Goal: Information Seeking & Learning: Learn about a topic

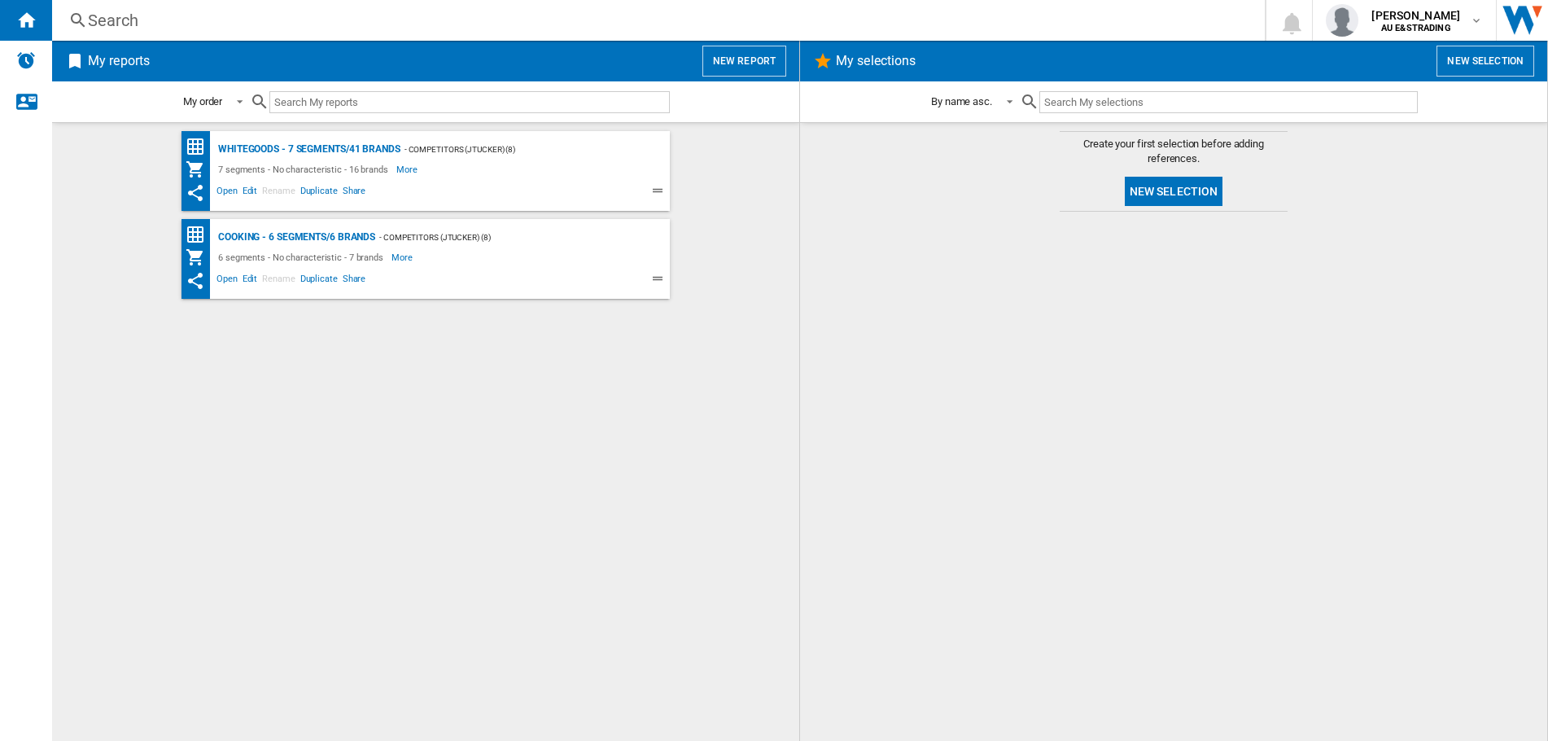
click at [138, 16] on div "Search" at bounding box center [655, 20] width 1135 height 23
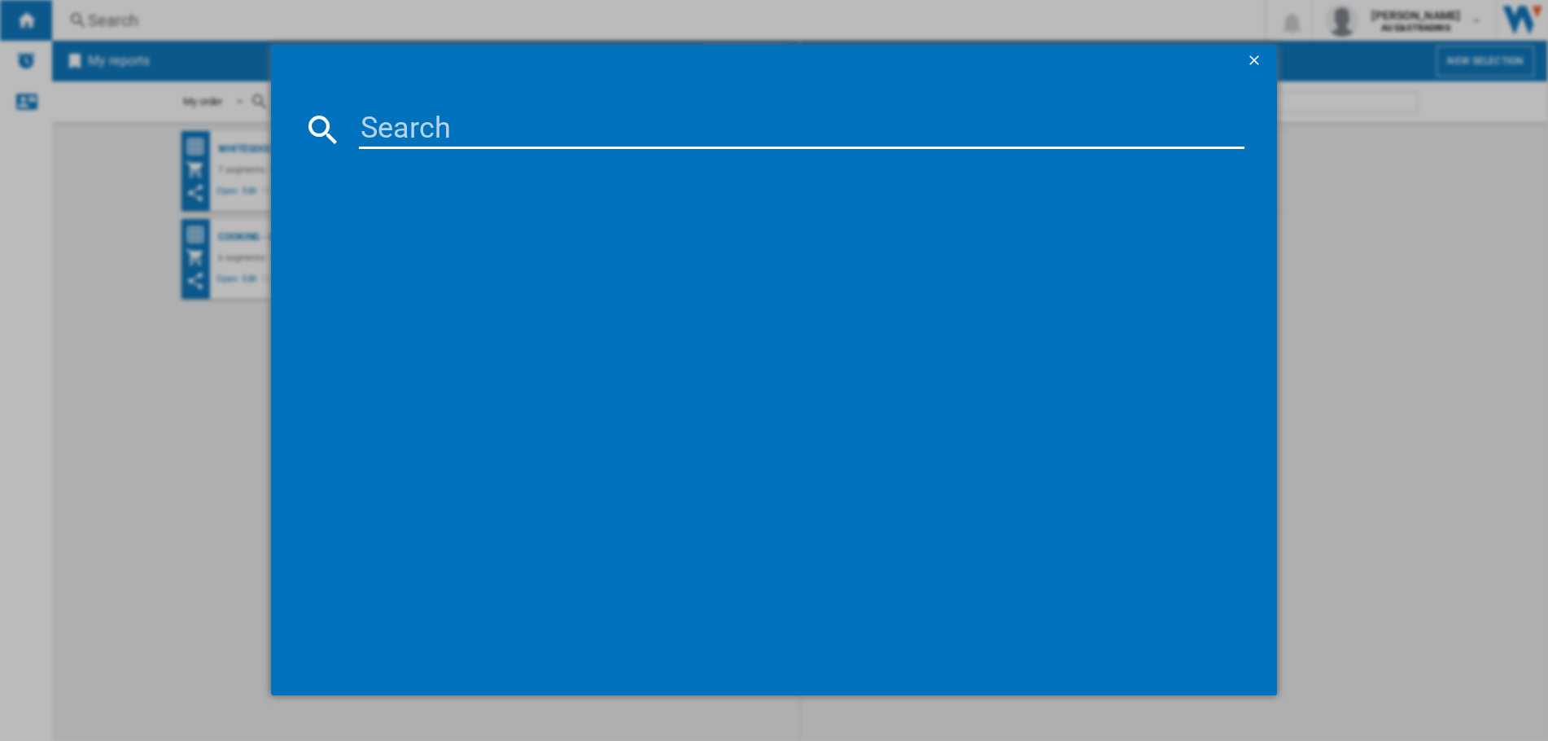
click at [423, 129] on input at bounding box center [802, 129] width 886 height 39
paste input "KFD96AXEAA"
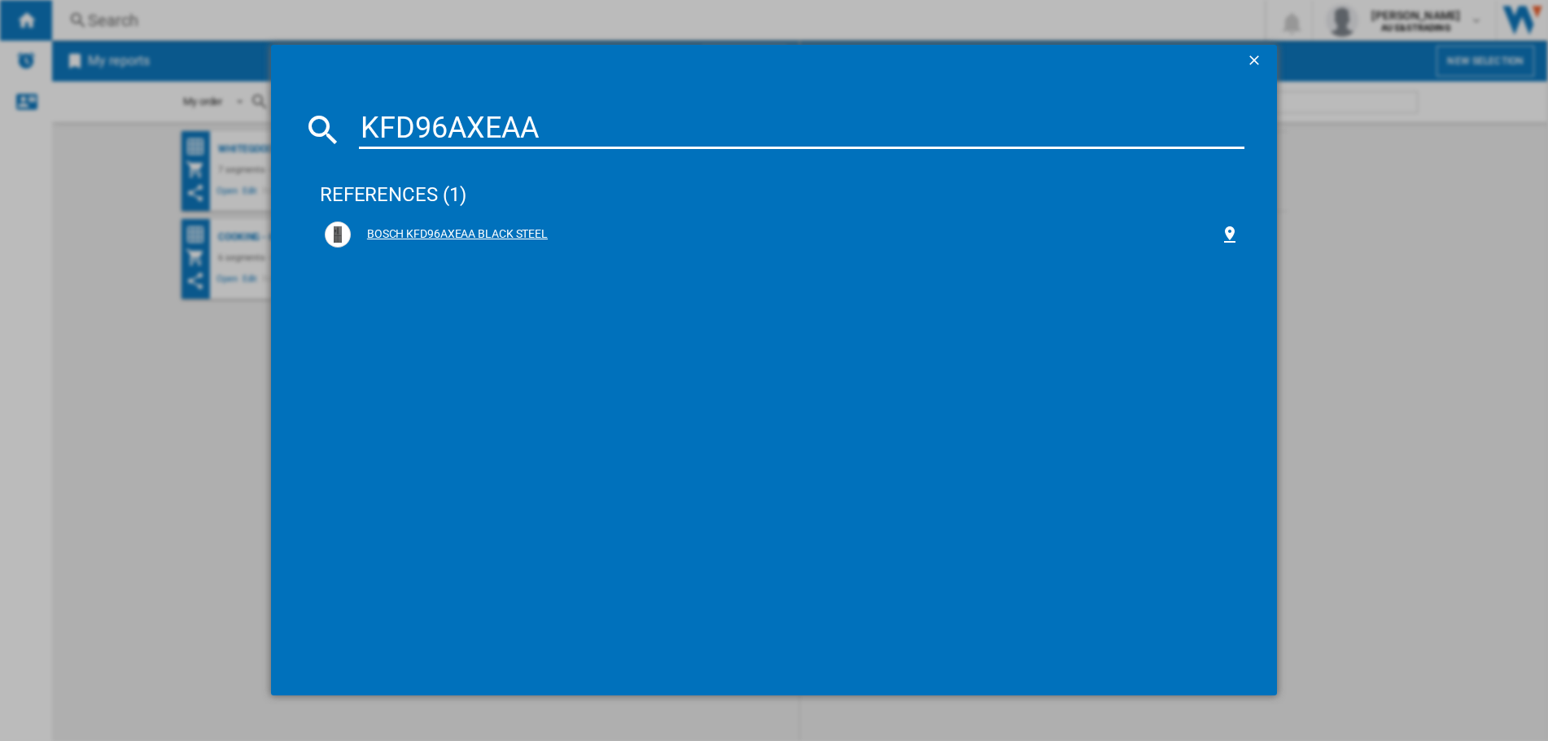
type input "KFD96AXEAA"
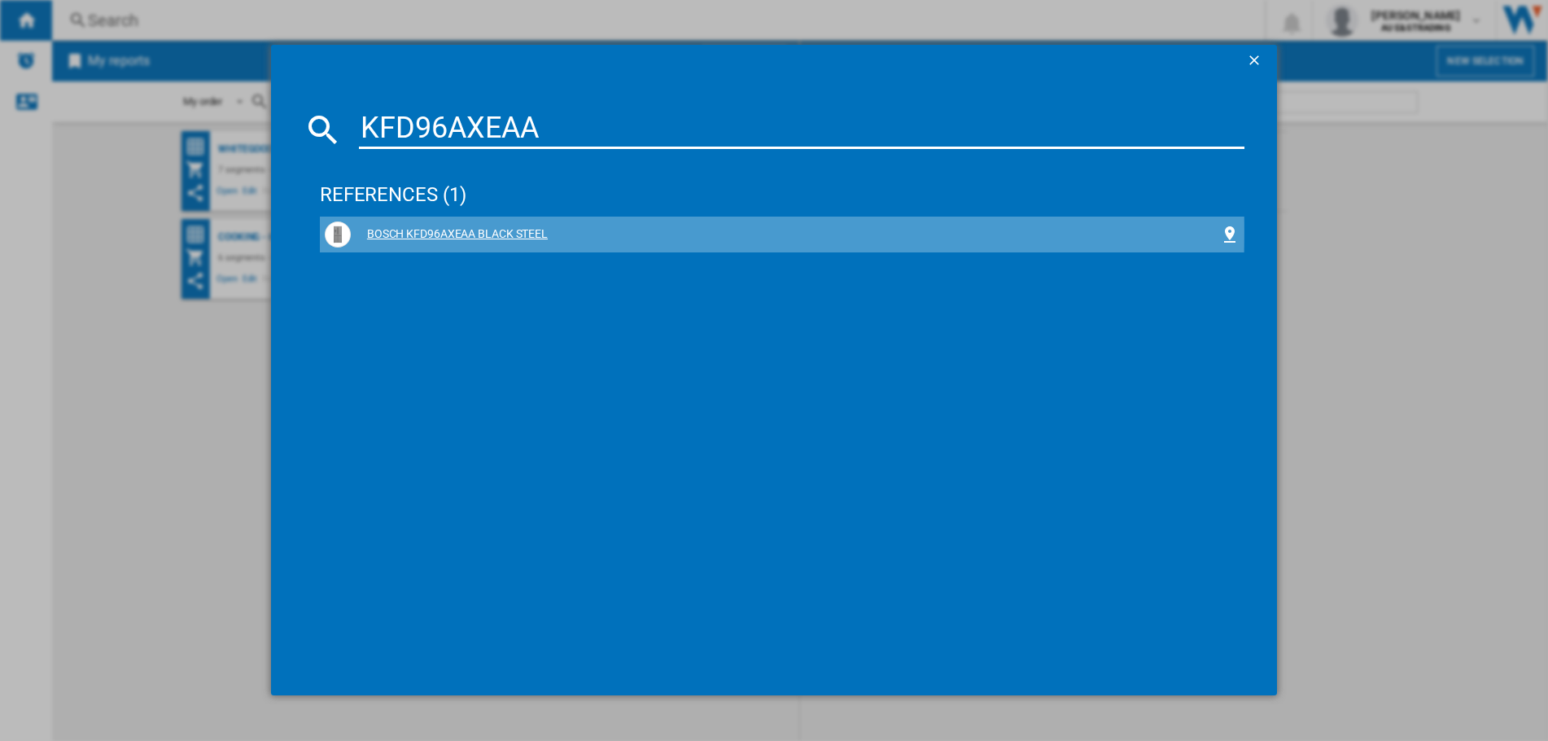
click at [508, 231] on div "BOSCH KFD96AXEAA BLACK STEEL" at bounding box center [785, 234] width 869 height 16
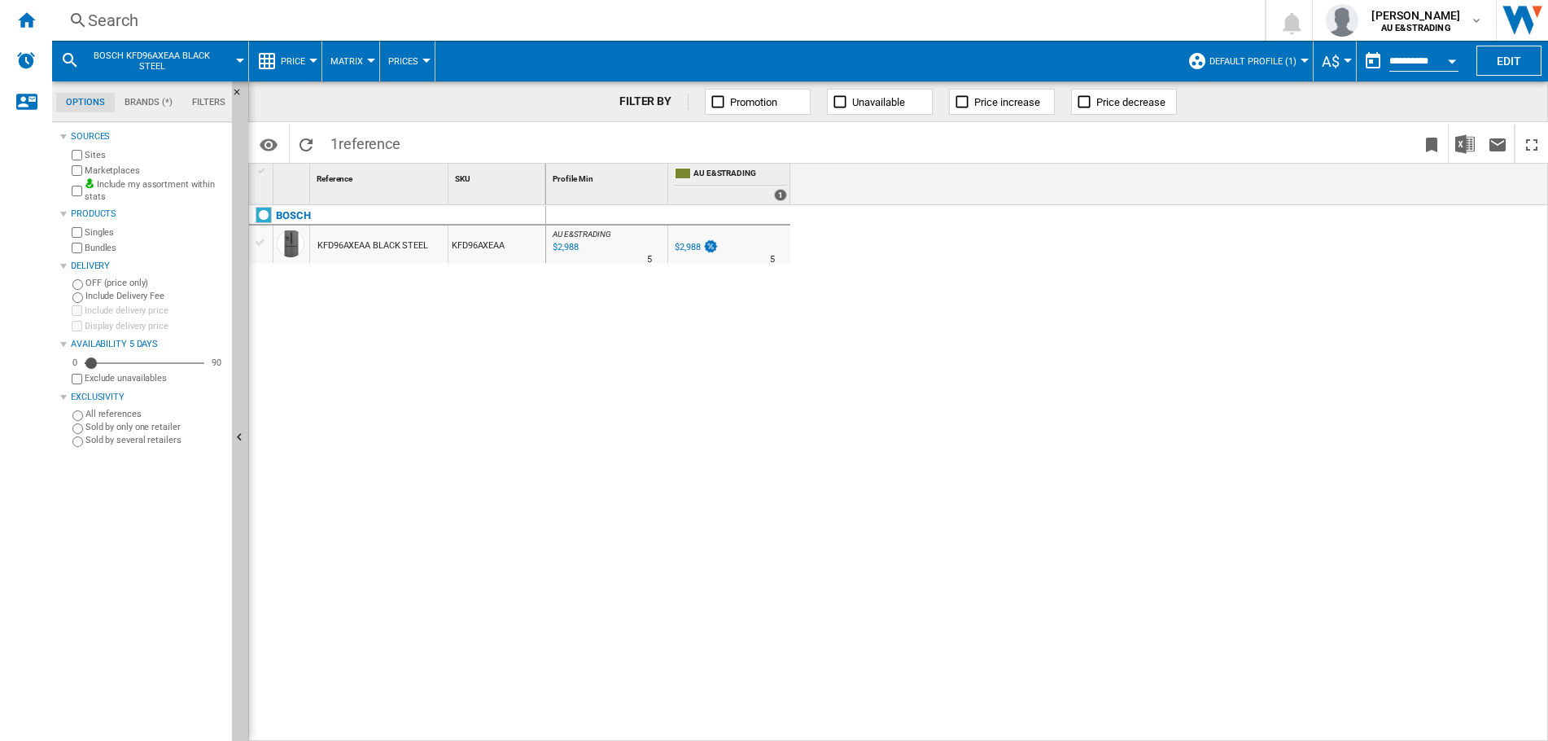
click at [386, 247] on div "KFD96AXEAA BLACK STEEL" at bounding box center [372, 245] width 111 height 37
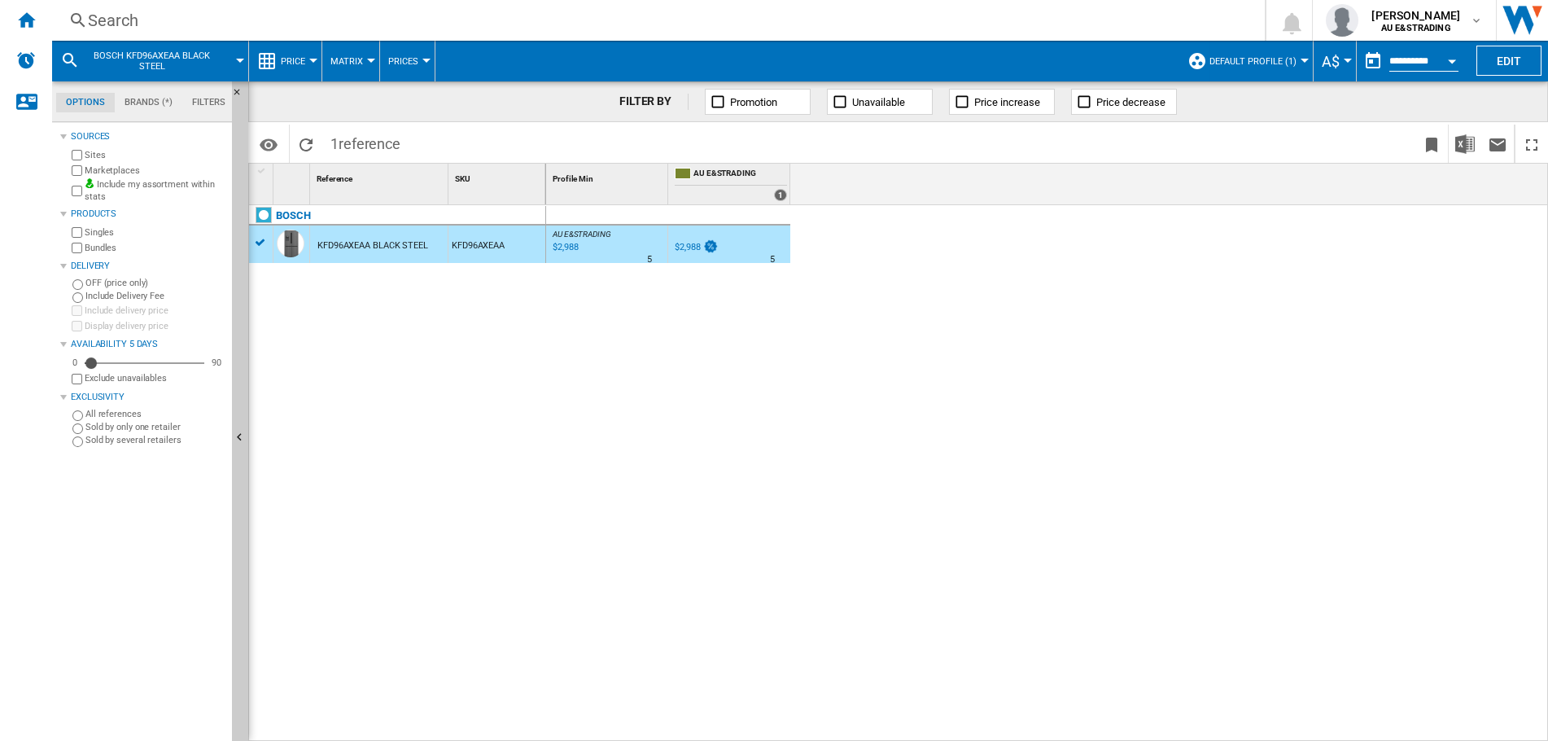
click at [386, 247] on div "KFD96AXEAA BLACK STEEL" at bounding box center [372, 245] width 111 height 37
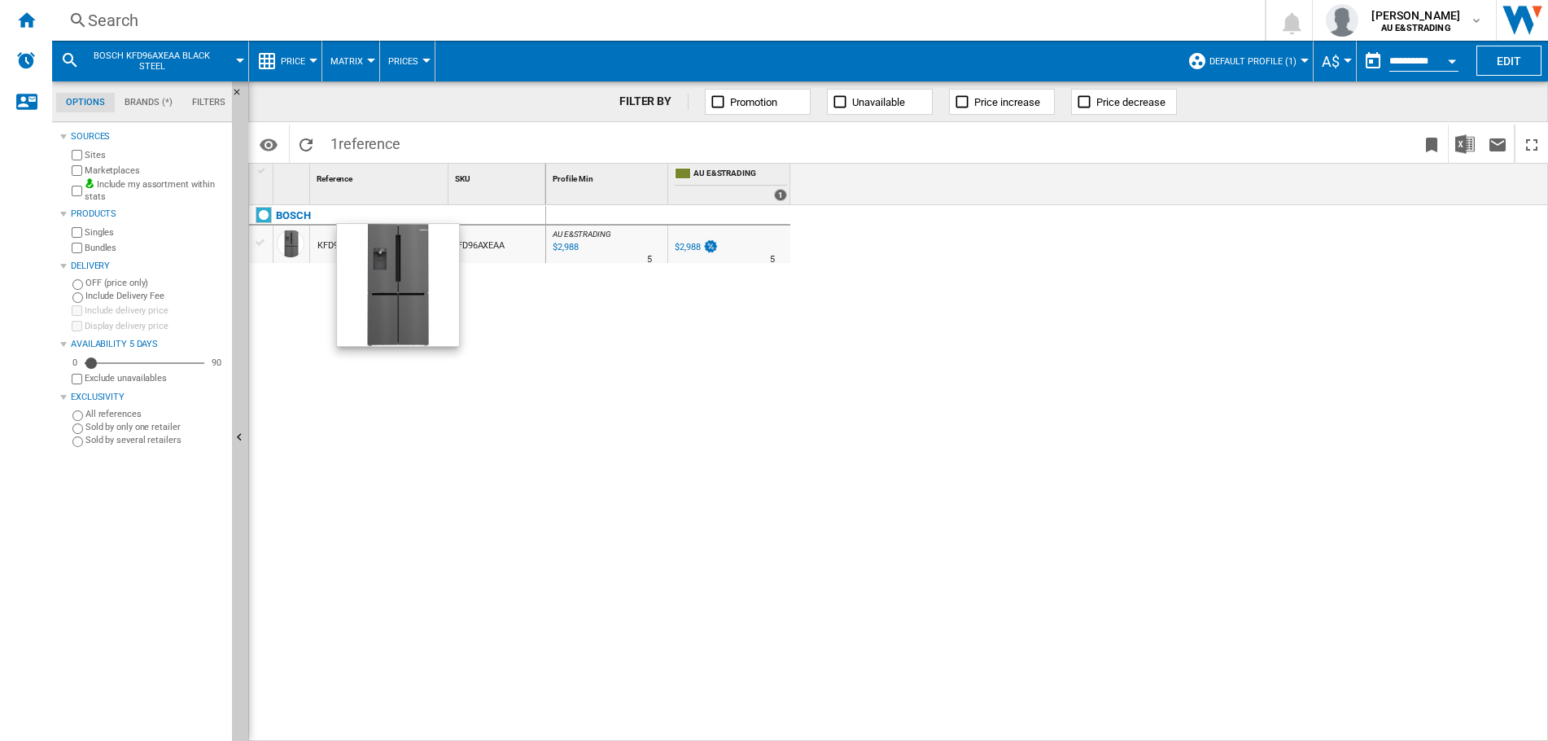
click at [294, 243] on div at bounding box center [291, 244] width 28 height 28
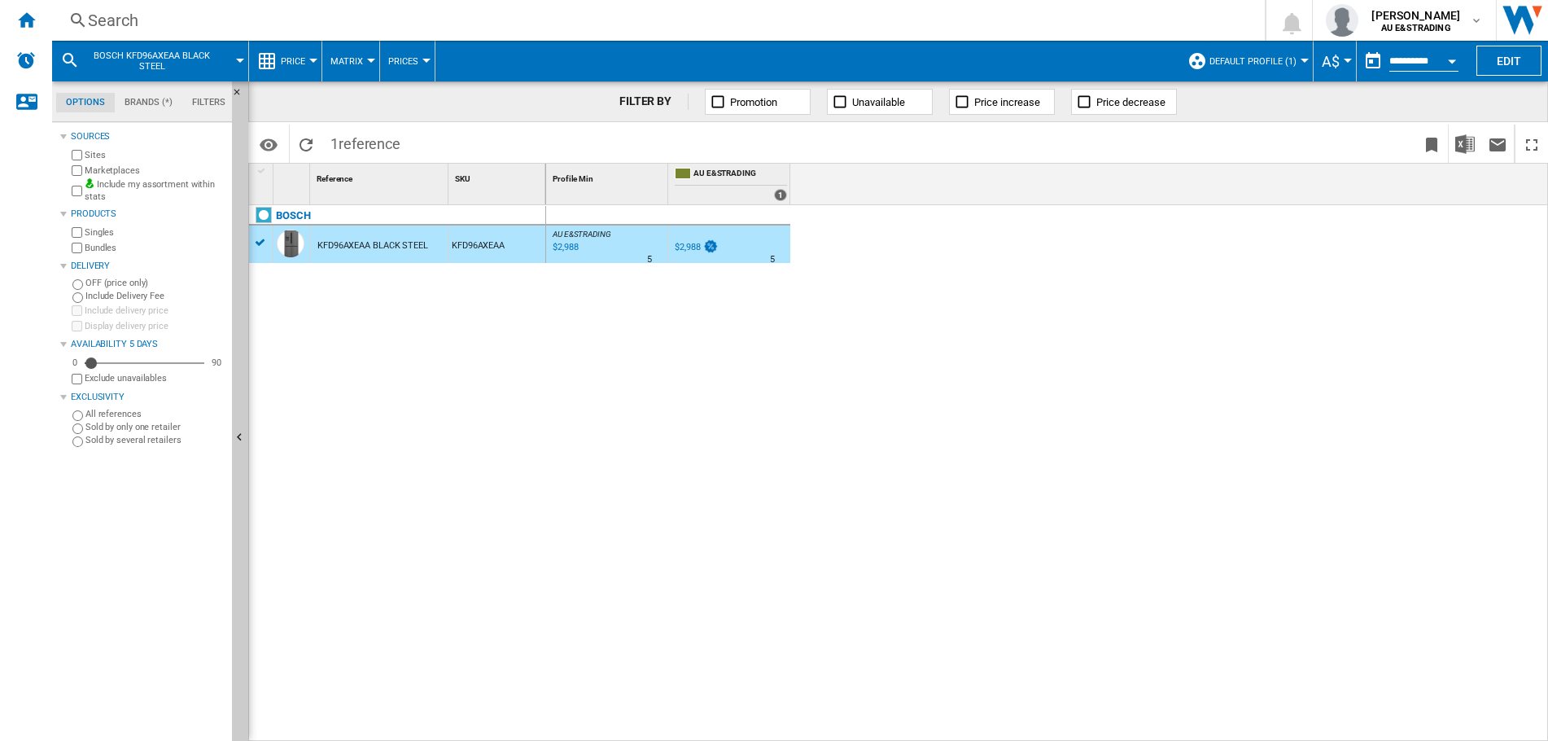
click at [257, 245] on div at bounding box center [260, 242] width 17 height 15
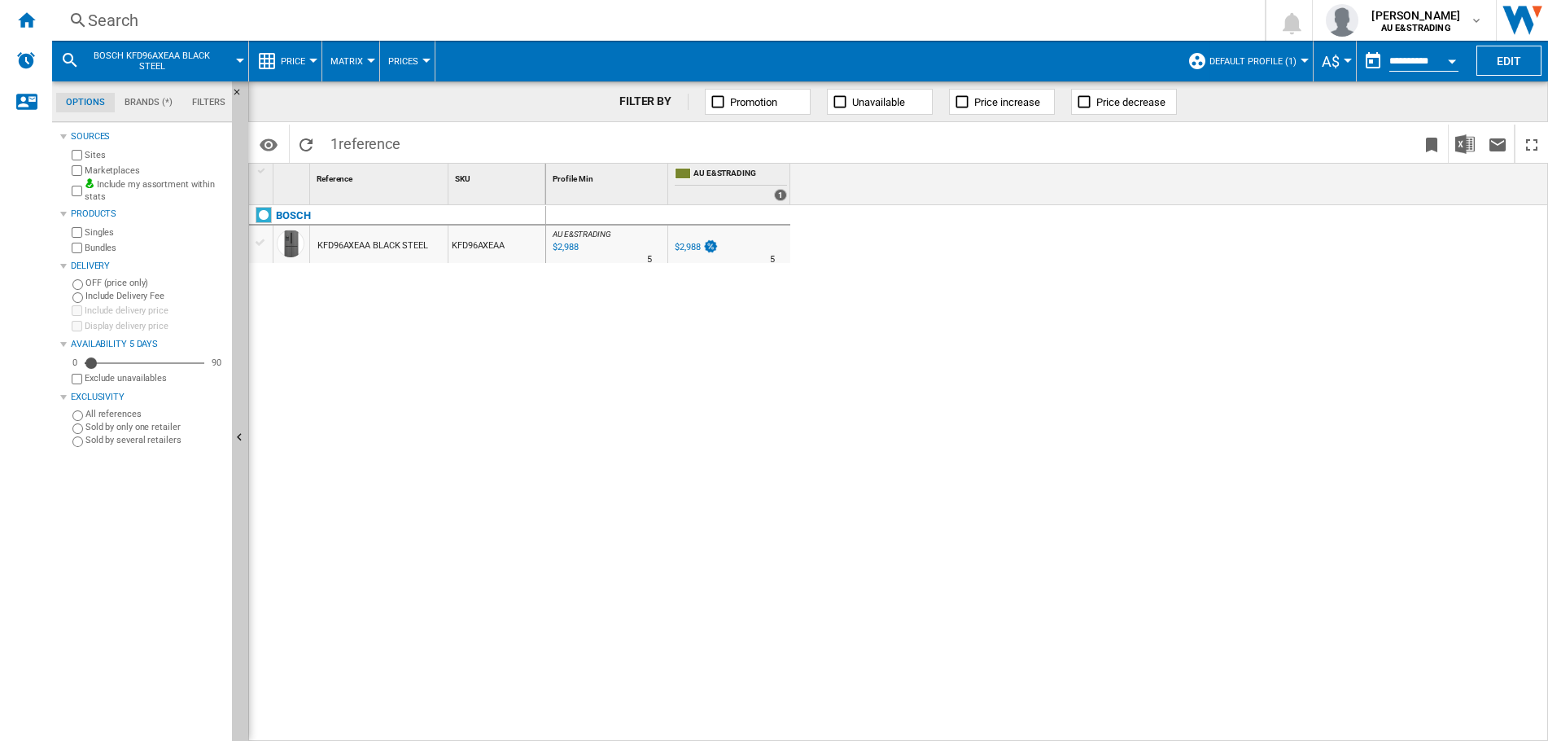
click at [331, 244] on div "KFD96AXEAA BLACK STEEL" at bounding box center [372, 245] width 111 height 37
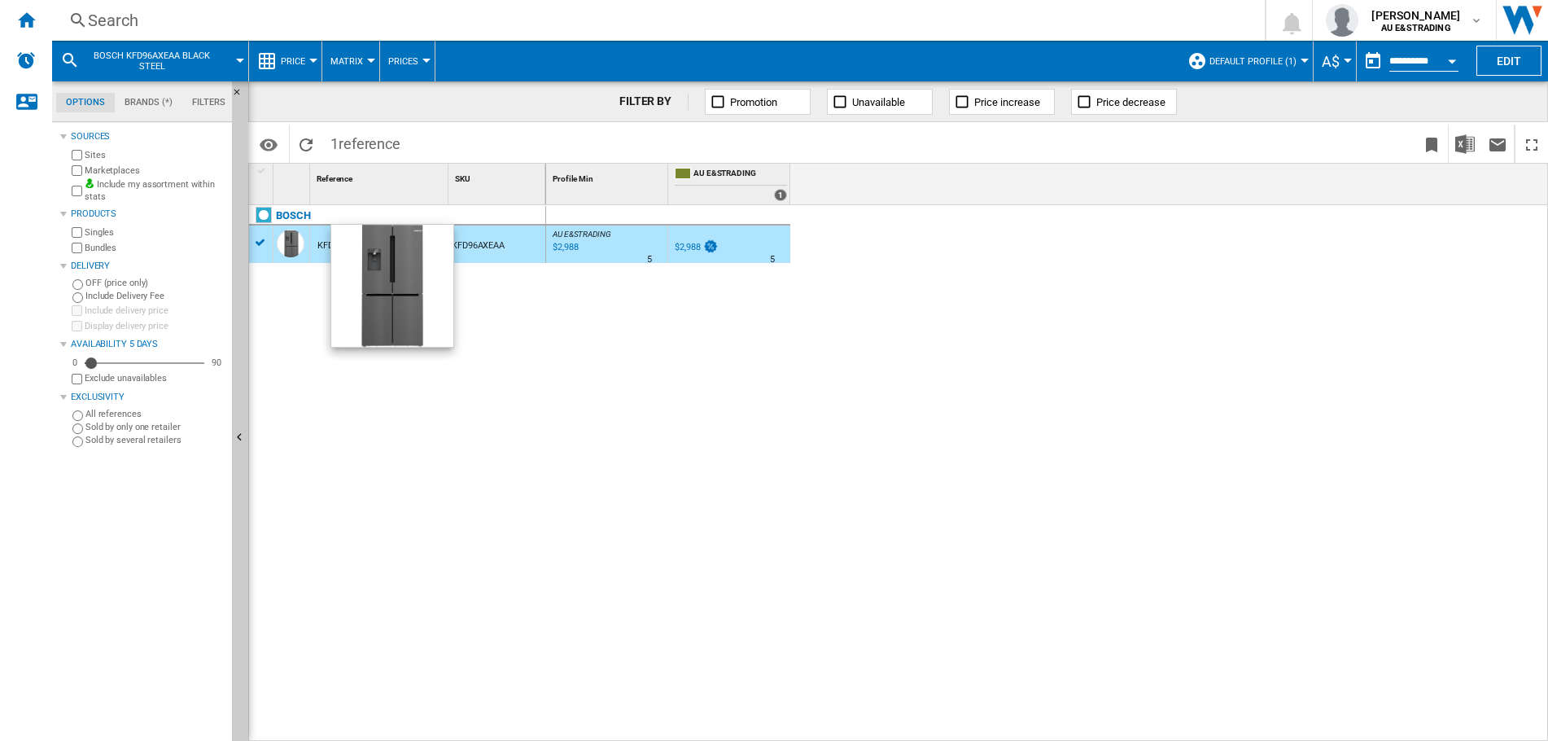
click at [300, 244] on div at bounding box center [291, 244] width 28 height 28
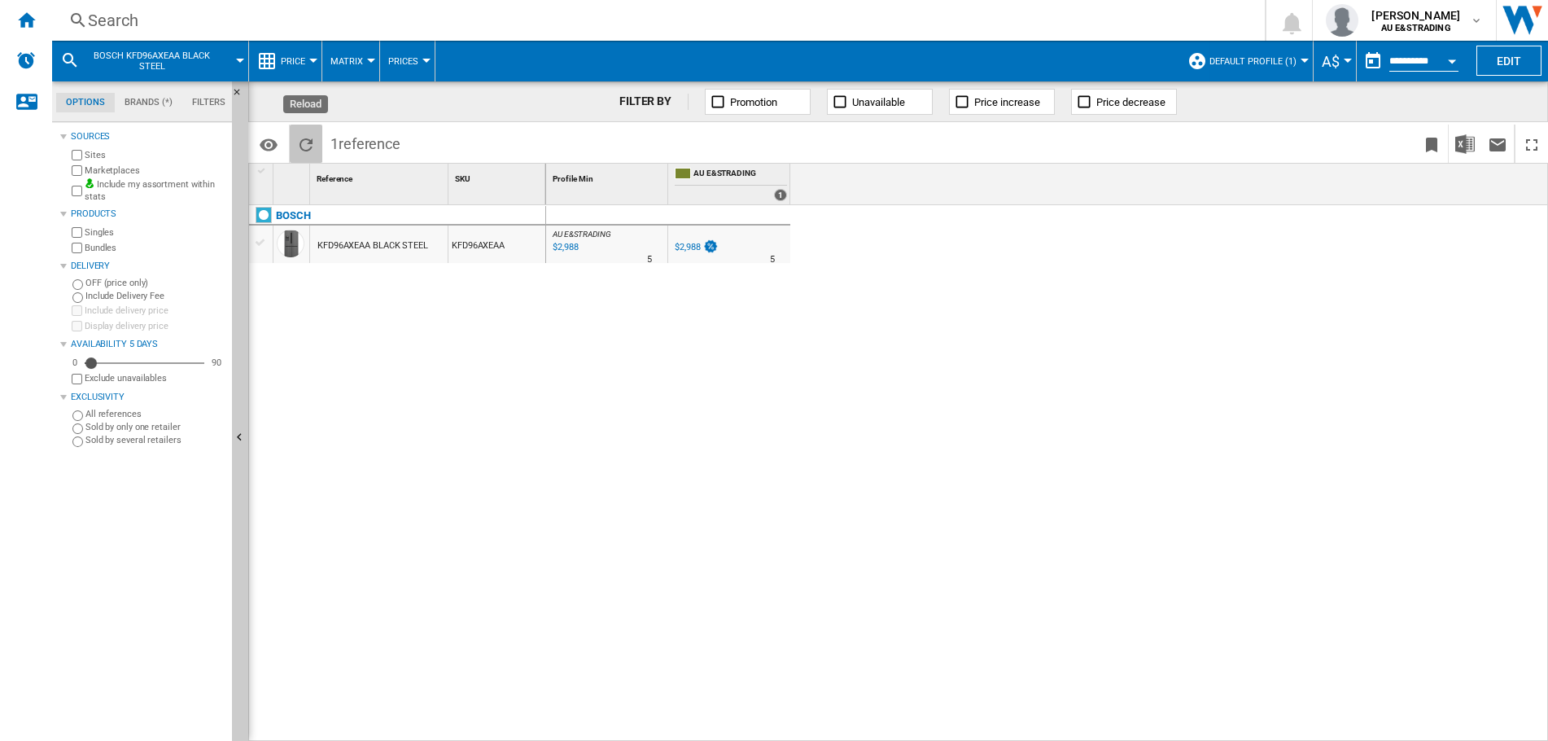
click at [305, 146] on ng-md-icon "Reload" at bounding box center [306, 145] width 20 height 20
click at [138, 59] on span "BOSCH KFD96AXEAA BLACK STEEL" at bounding box center [151, 60] width 131 height 21
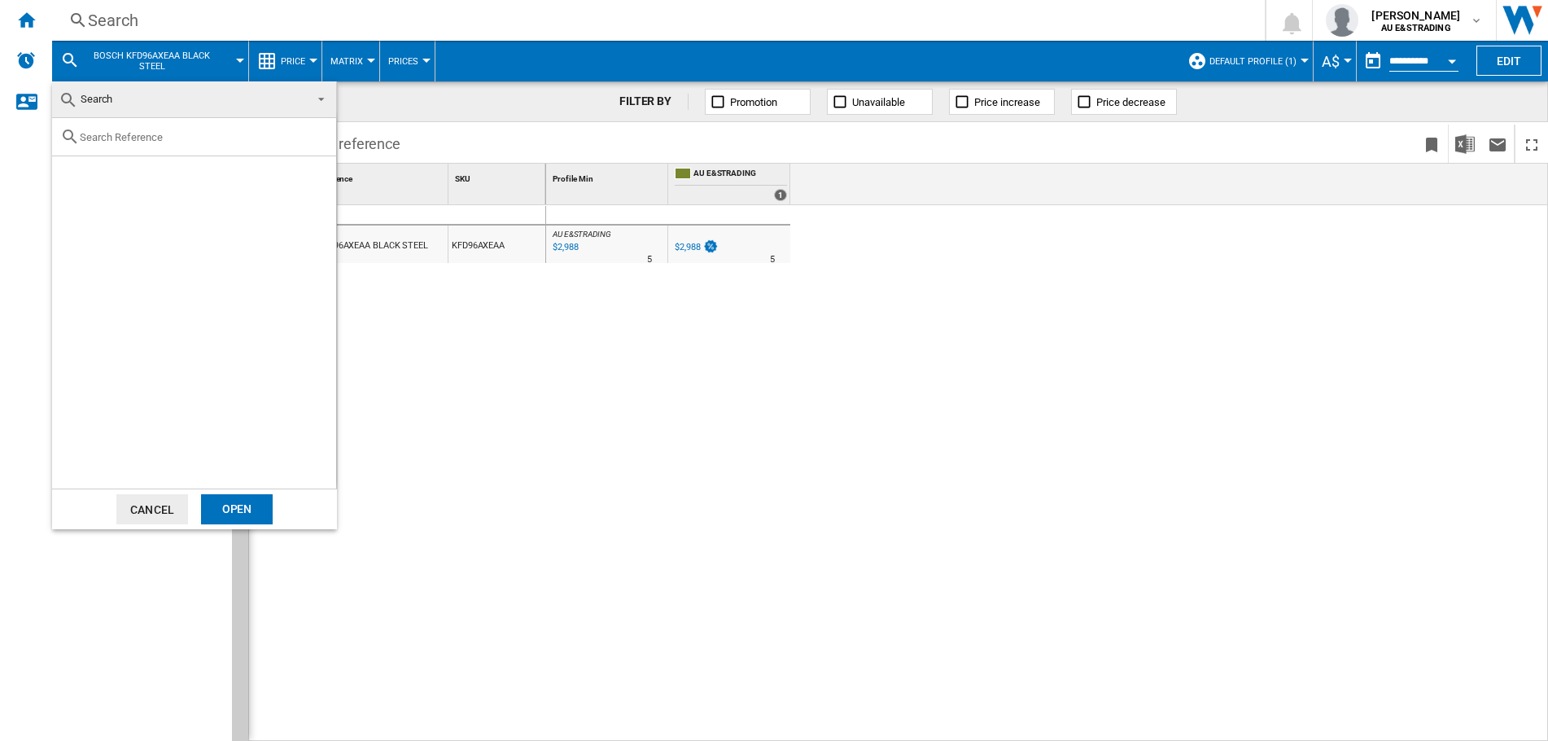
click at [470, 422] on md-backdrop at bounding box center [774, 370] width 1548 height 741
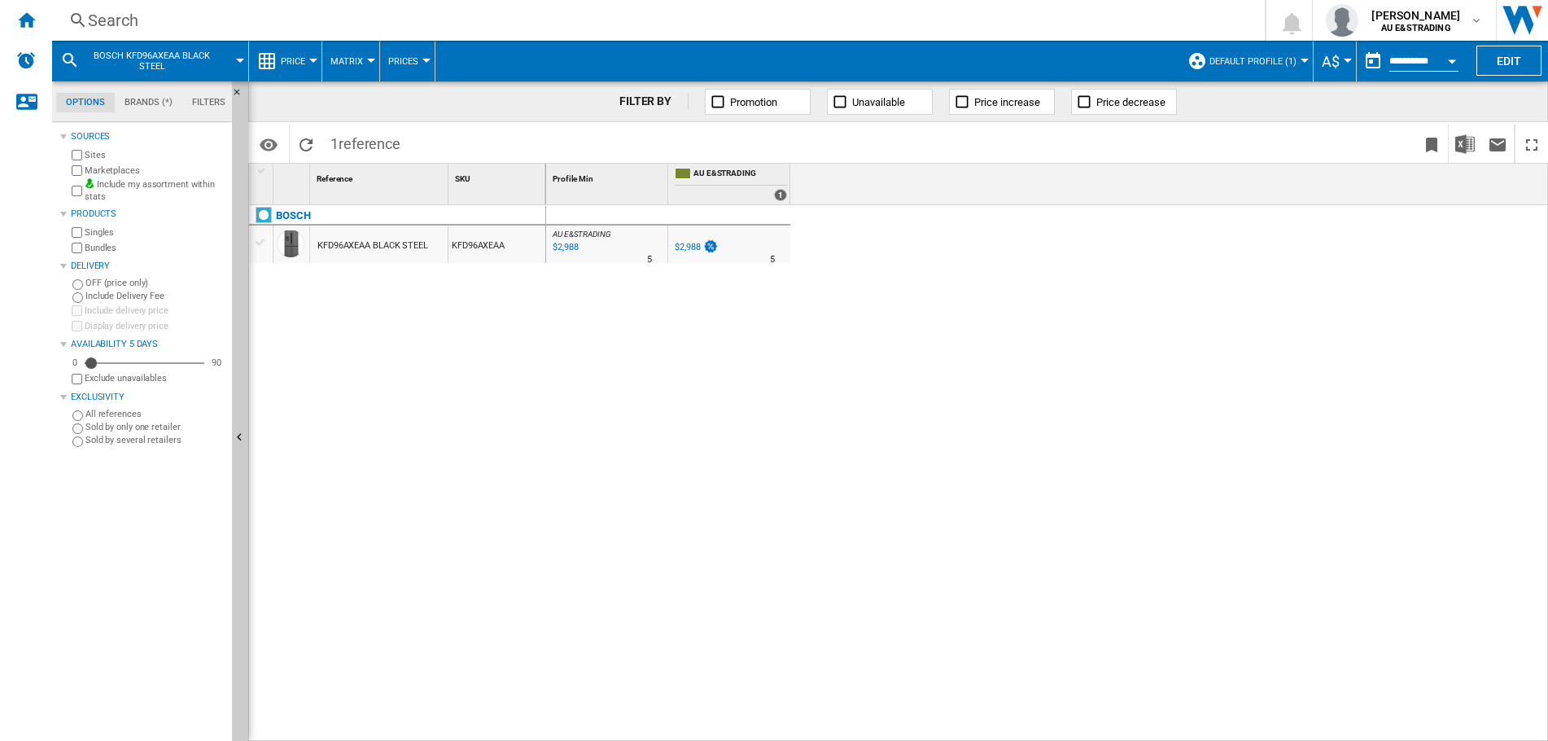
click at [63, 56] on md-icon at bounding box center [70, 60] width 20 height 20
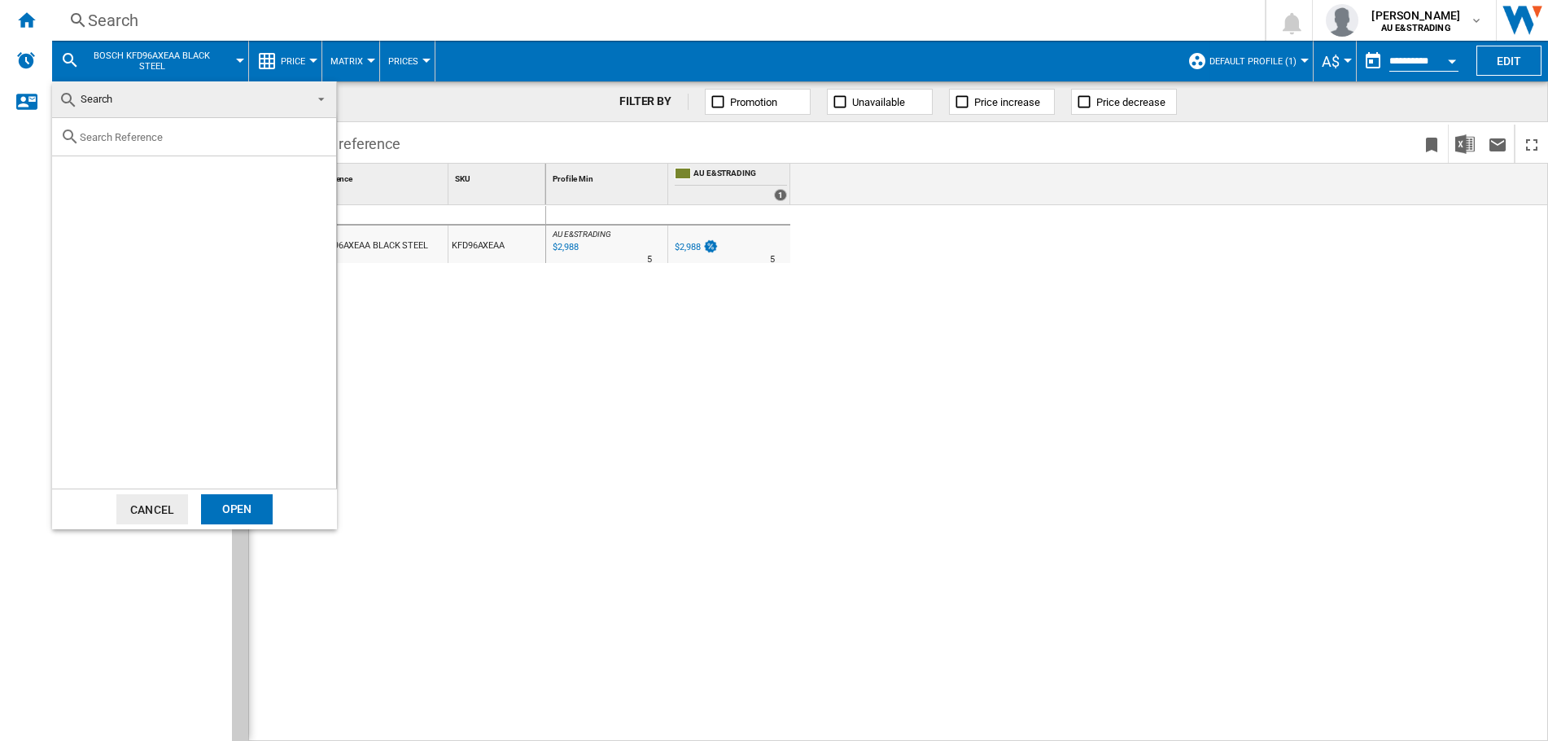
click at [120, 135] on input "text" at bounding box center [204, 137] width 248 height 12
paste input "KFD96AXEAA"
type input "KFD96AXEAA"
click at [153, 177] on div "BOSCH KFD96AXEAA BLACK STEEL" at bounding box center [221, 175] width 225 height 16
click at [145, 505] on button "Cancel" at bounding box center [152, 509] width 72 height 30
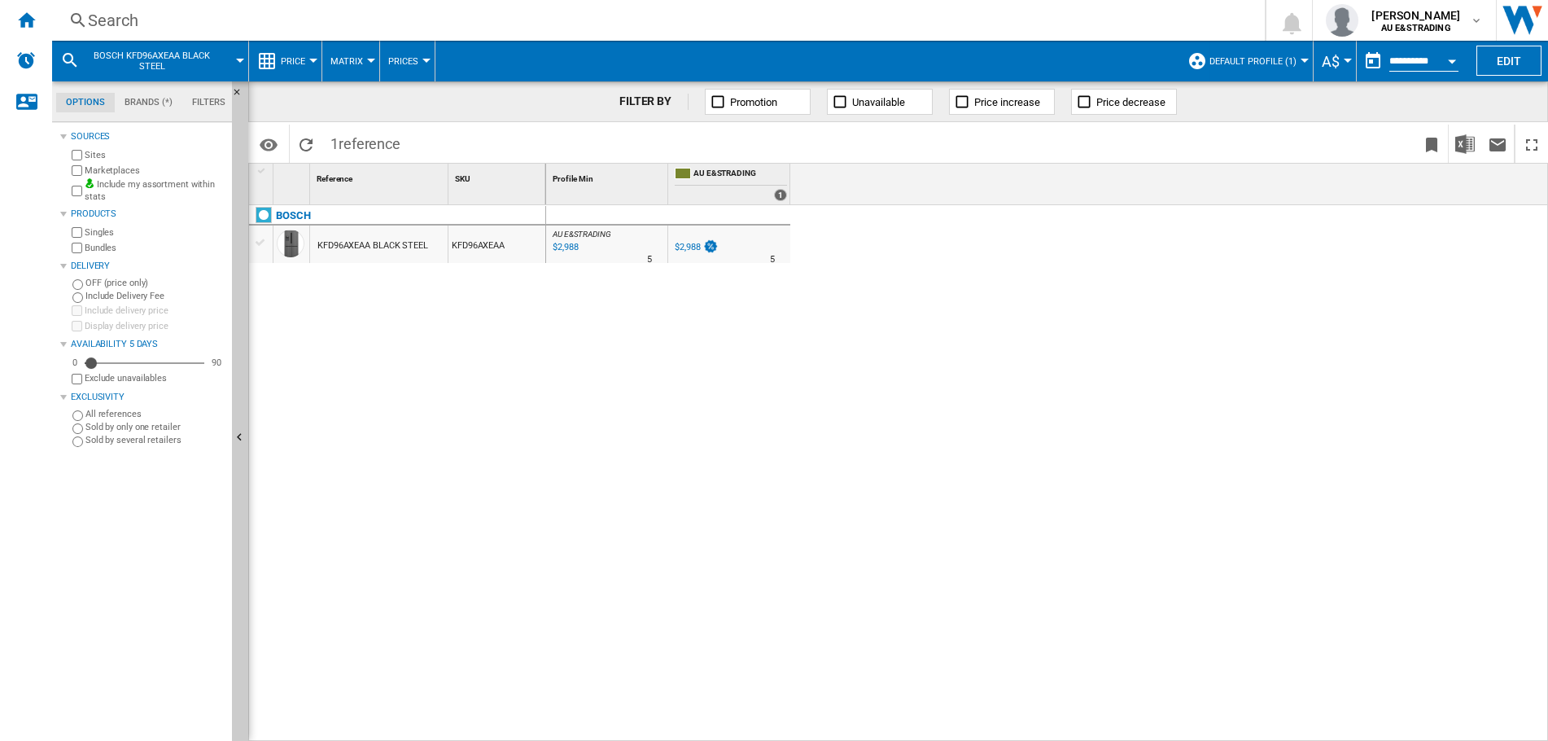
click at [462, 431] on div "BOSCH KFD96AXEAA BLACK STEEL KFD96AXEAA" at bounding box center [397, 469] width 297 height 528
drag, startPoint x: 373, startPoint y: 246, endPoint x: 386, endPoint y: 235, distance: 16.8
drag, startPoint x: 456, startPoint y: 256, endPoint x: 471, endPoint y: 250, distance: 16.8
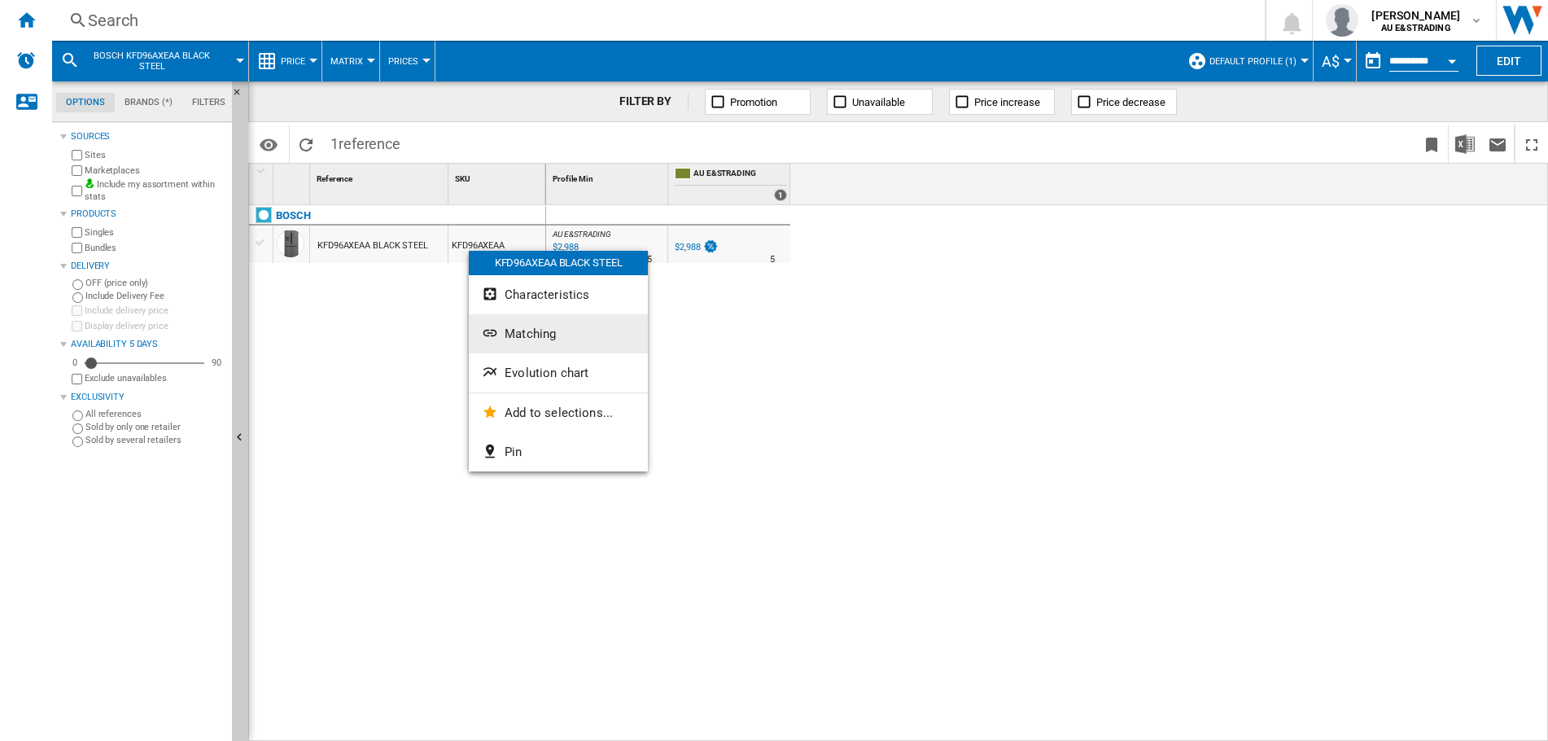
click at [554, 338] on span "Matching" at bounding box center [530, 333] width 51 height 15
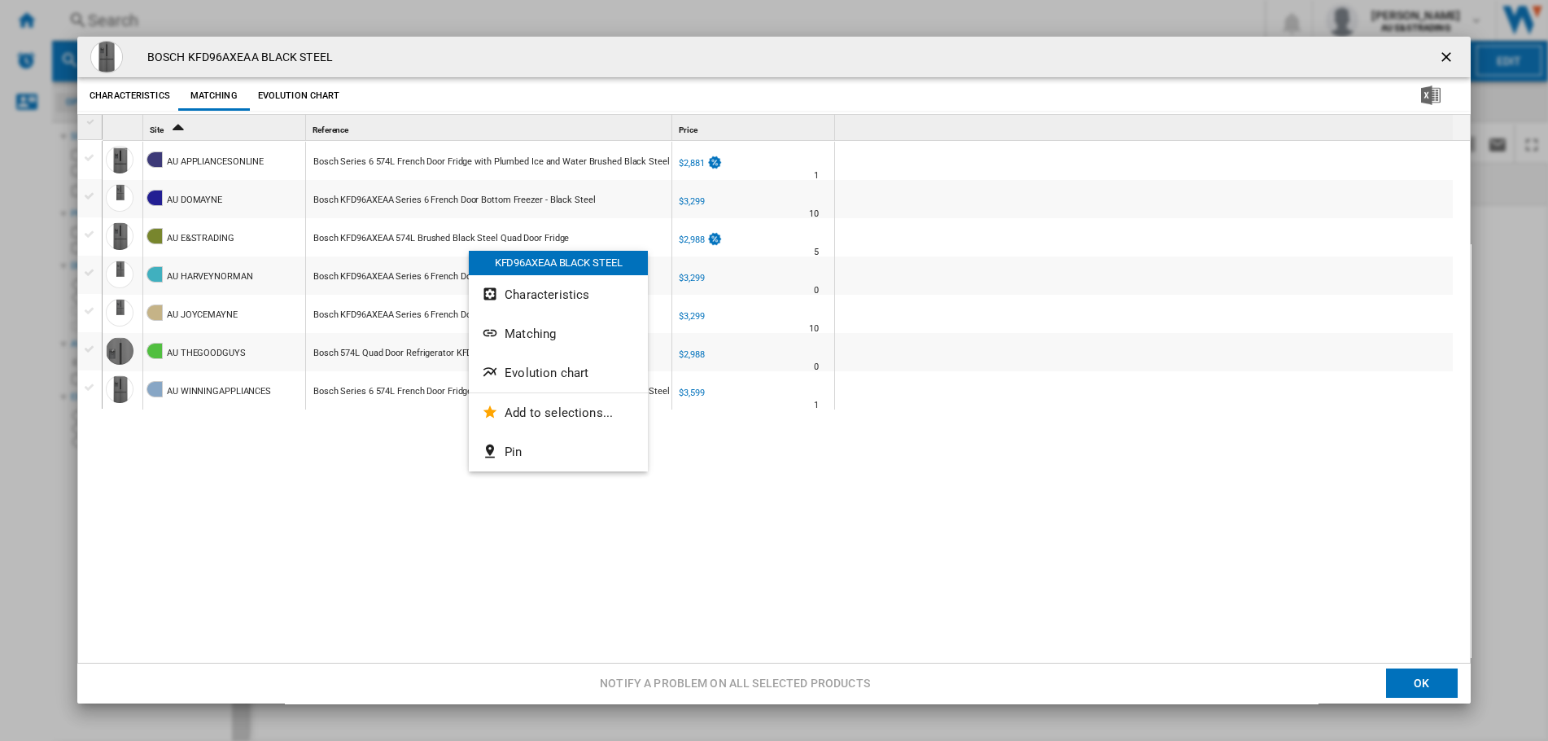
click at [851, 528] on div "AU APPLIANCESONLINE Bosch Series 6 574L French Door Fridge with Plumbed Ice and…" at bounding box center [783, 403] width 1360 height 524
click at [305, 107] on button "Evolution chart" at bounding box center [299, 95] width 90 height 29
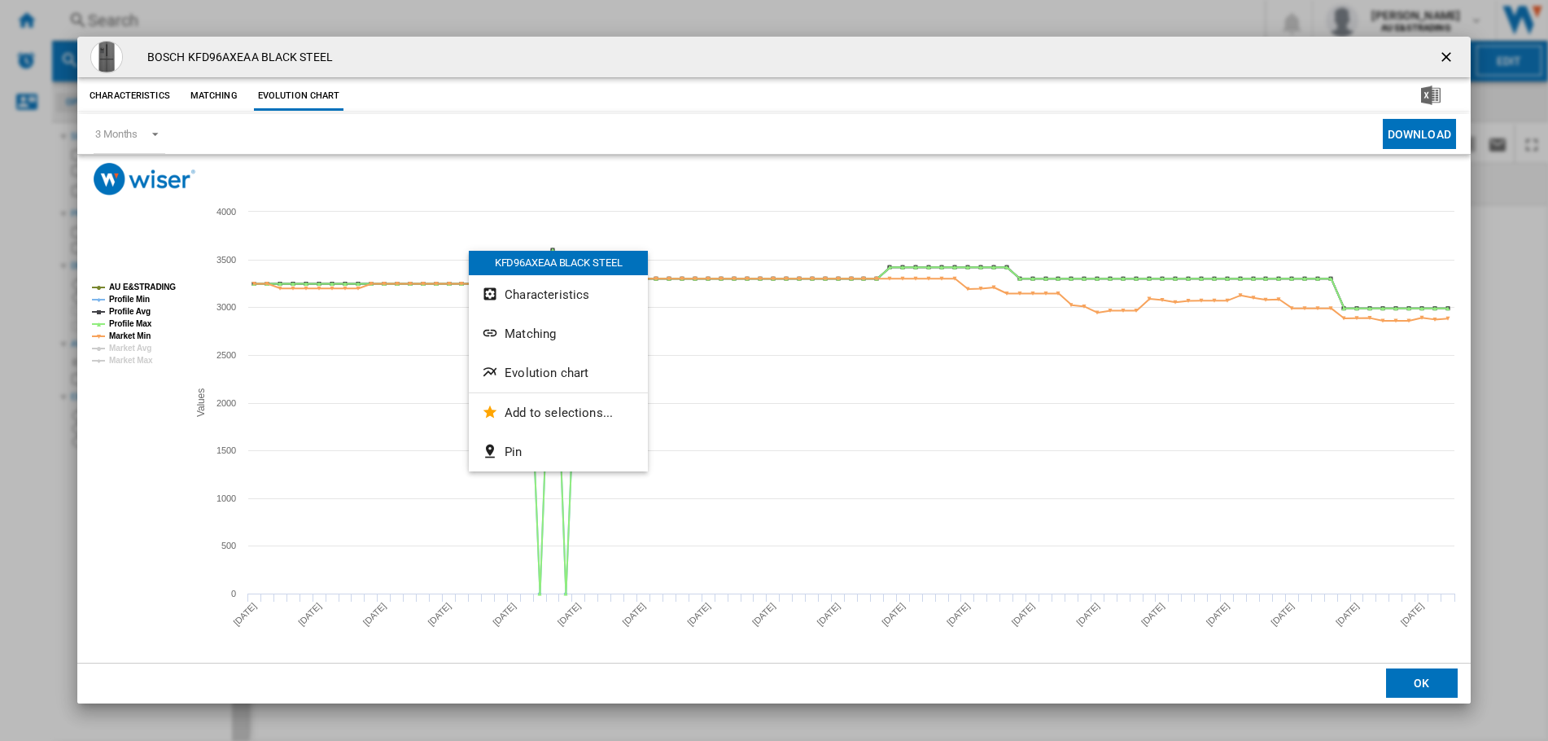
click at [112, 486] on rect "Product popup" at bounding box center [773, 428] width 1393 height 467
click at [536, 265] on div "KFD96AXEAA BLACK STEEL" at bounding box center [558, 263] width 179 height 24
click at [540, 370] on span "Evolution chart" at bounding box center [547, 372] width 84 height 15
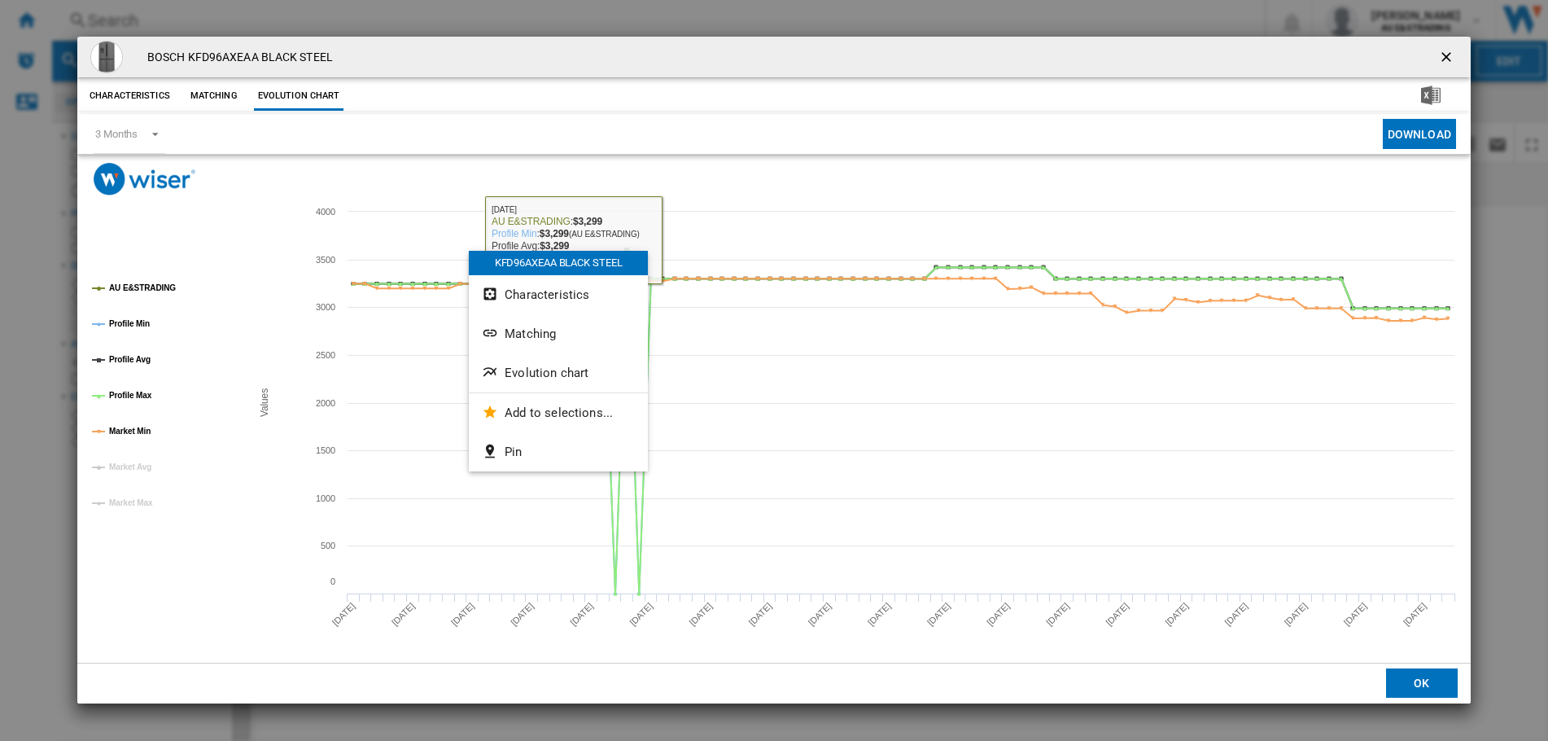
click at [666, 141] on span "Product popup" at bounding box center [471, 134] width 613 height 40
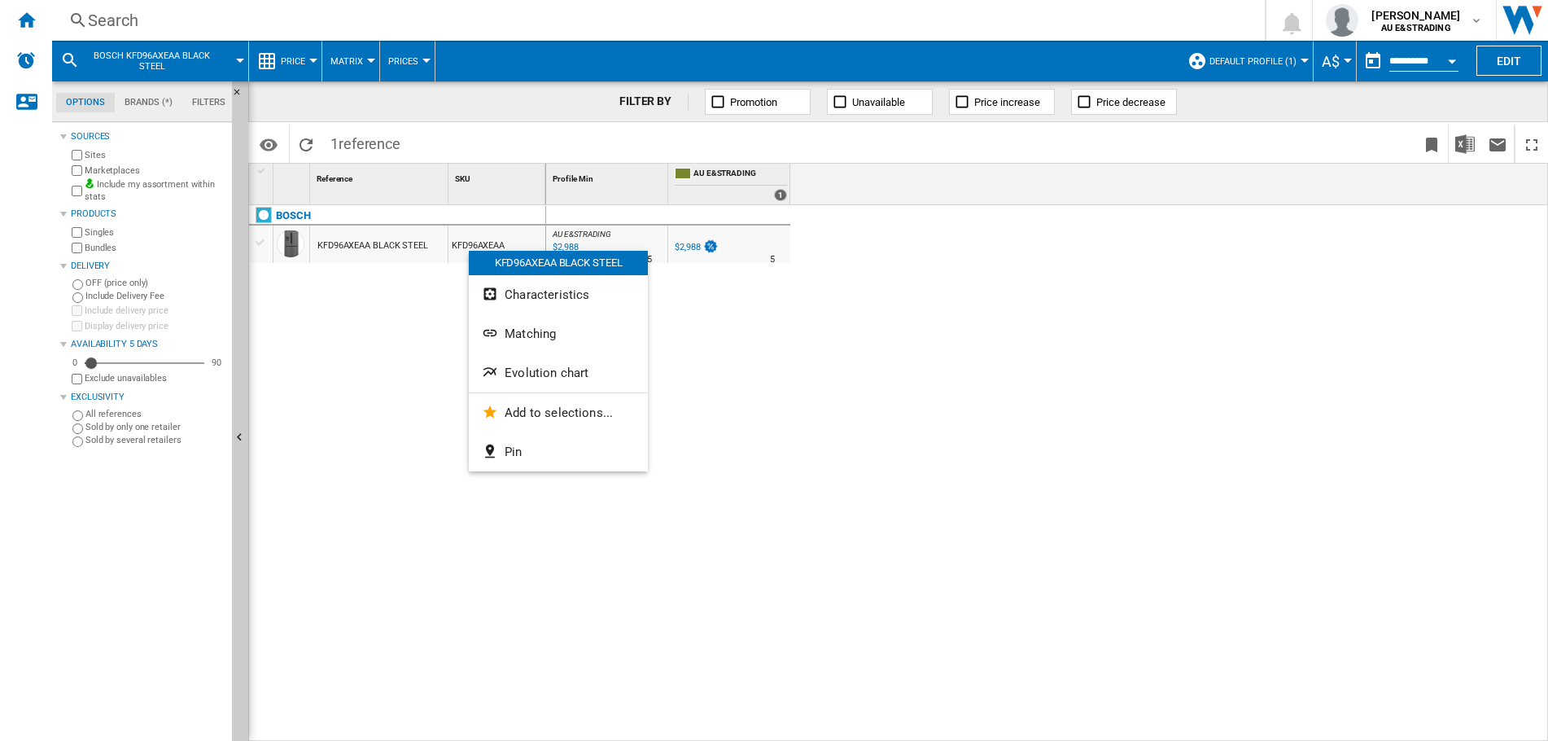
click at [831, 374] on div "AU E&STRADING : AU E&STRADING 0.0 % $2,988 % N/A 5 AU E&STRADING : AU E&STRADIN…" at bounding box center [1047, 473] width 1003 height 537
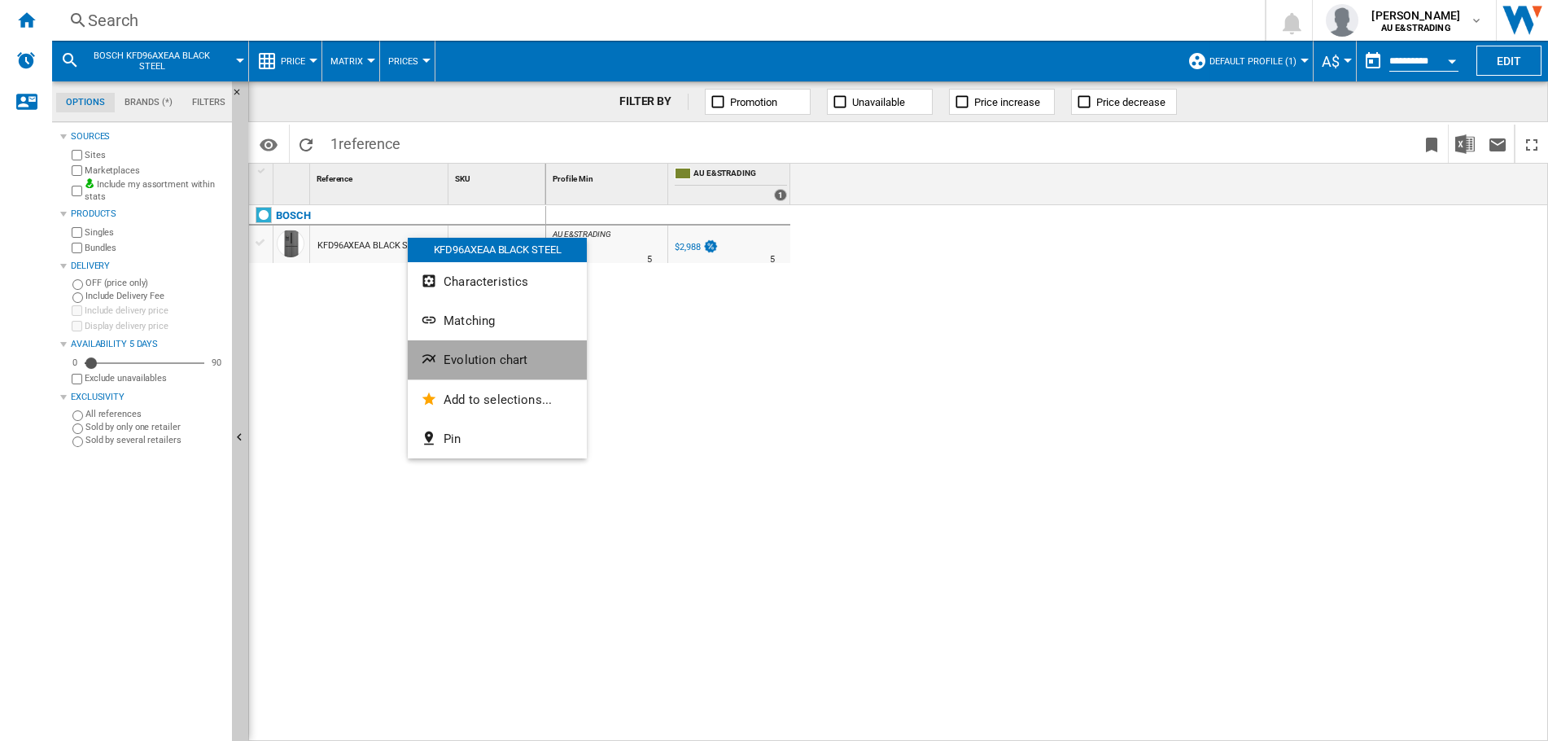
click at [500, 355] on span "Evolution chart" at bounding box center [486, 359] width 84 height 15
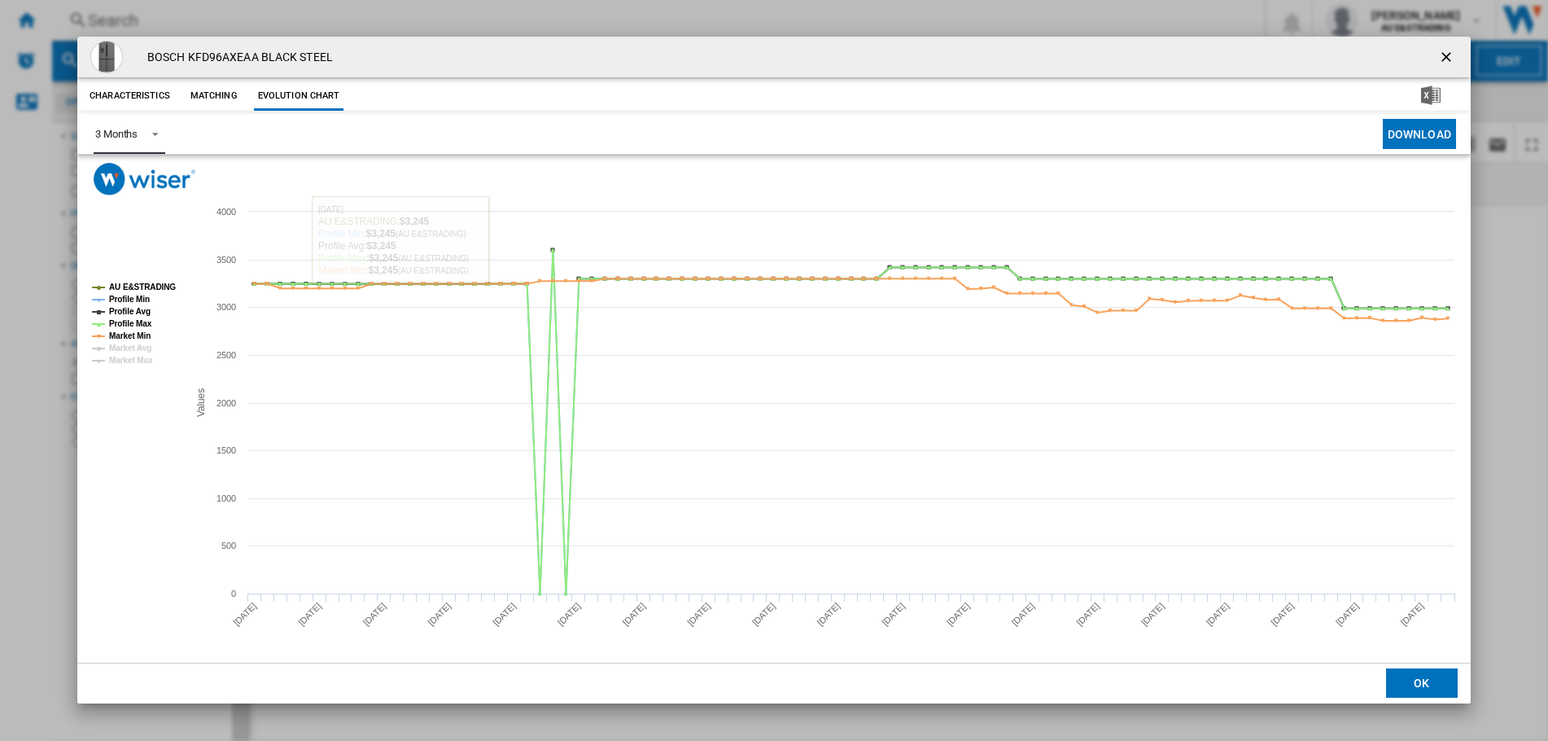
click at [140, 129] on md-select-value "3 Months" at bounding box center [130, 134] width 72 height 40
click at [131, 164] on md-option "6 Months" at bounding box center [137, 173] width 111 height 39
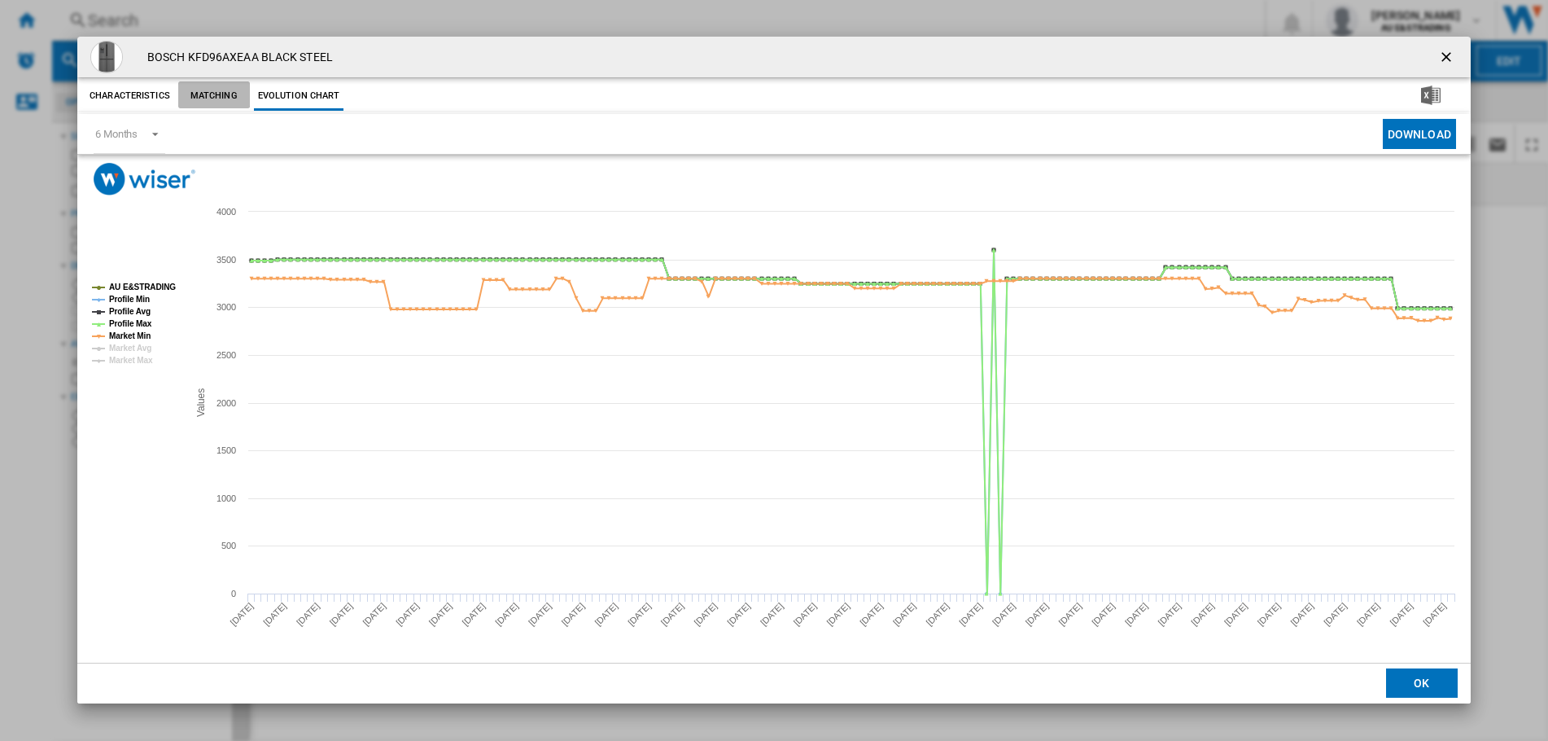
click at [221, 108] on button "Matching" at bounding box center [214, 95] width 72 height 29
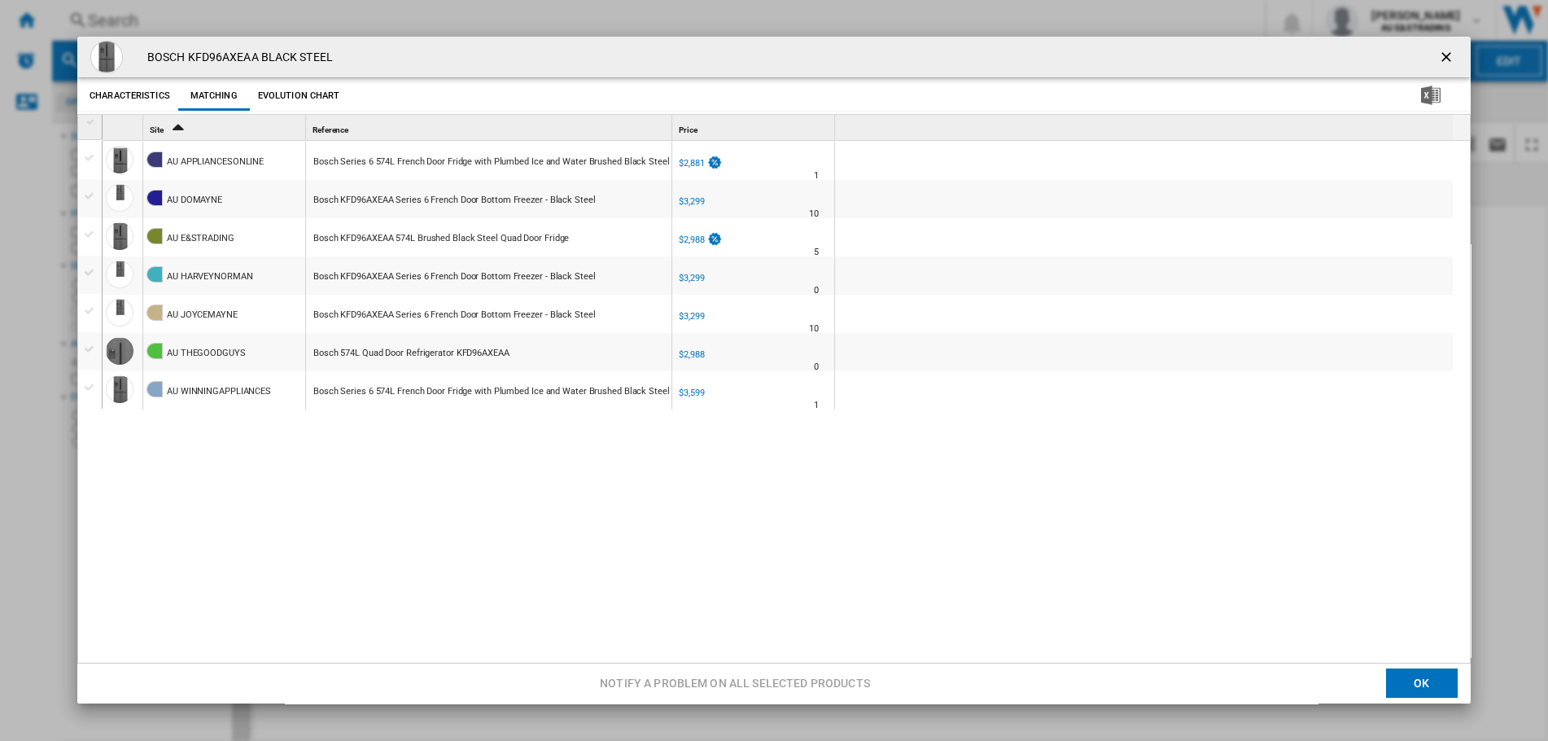
click at [299, 96] on button "Evolution chart" at bounding box center [299, 95] width 90 height 29
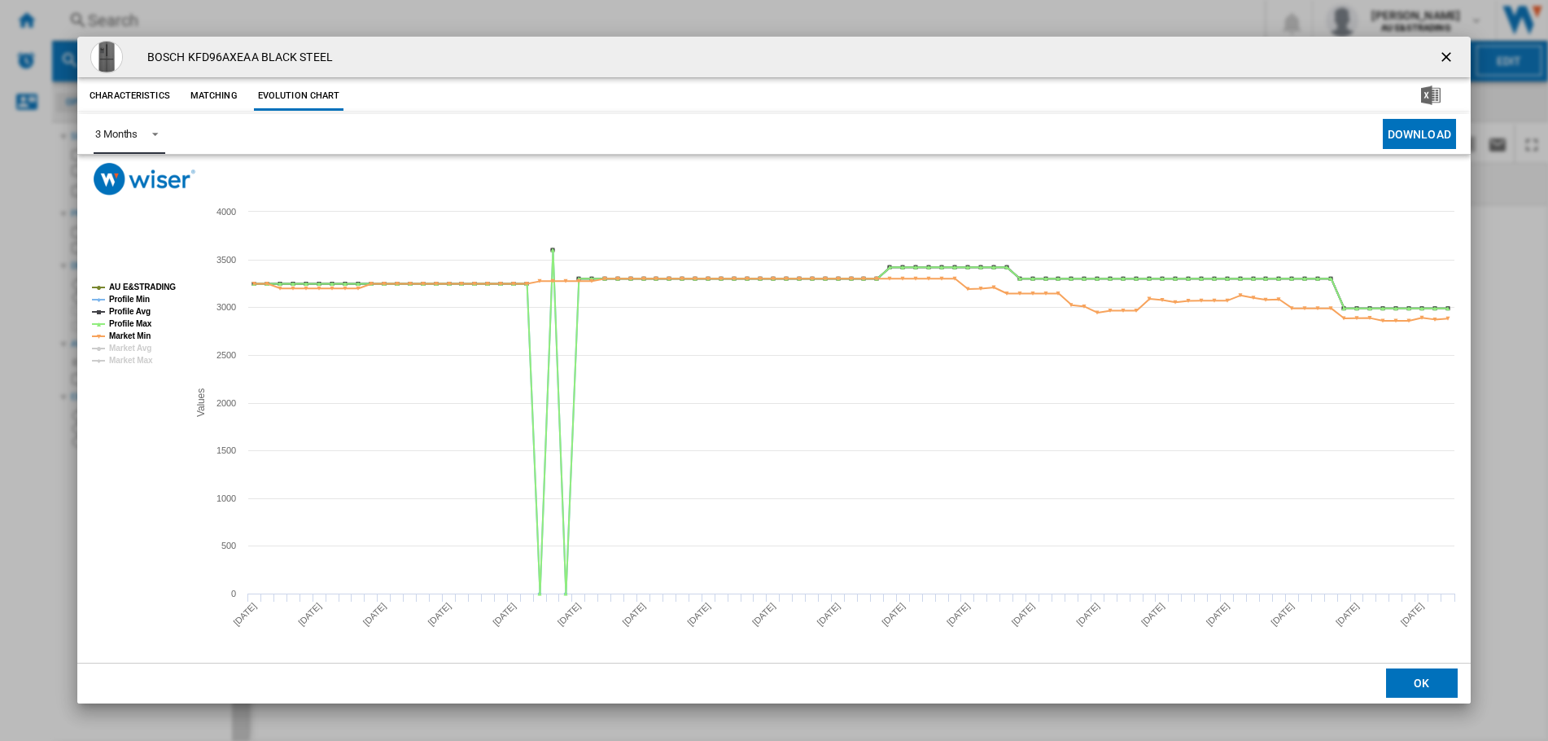
click at [155, 138] on span "Product popup" at bounding box center [151, 132] width 20 height 15
drag, startPoint x: 144, startPoint y: 167, endPoint x: 177, endPoint y: 299, distance: 135.8
click at [143, 168] on md-option "6 Months" at bounding box center [137, 173] width 111 height 39
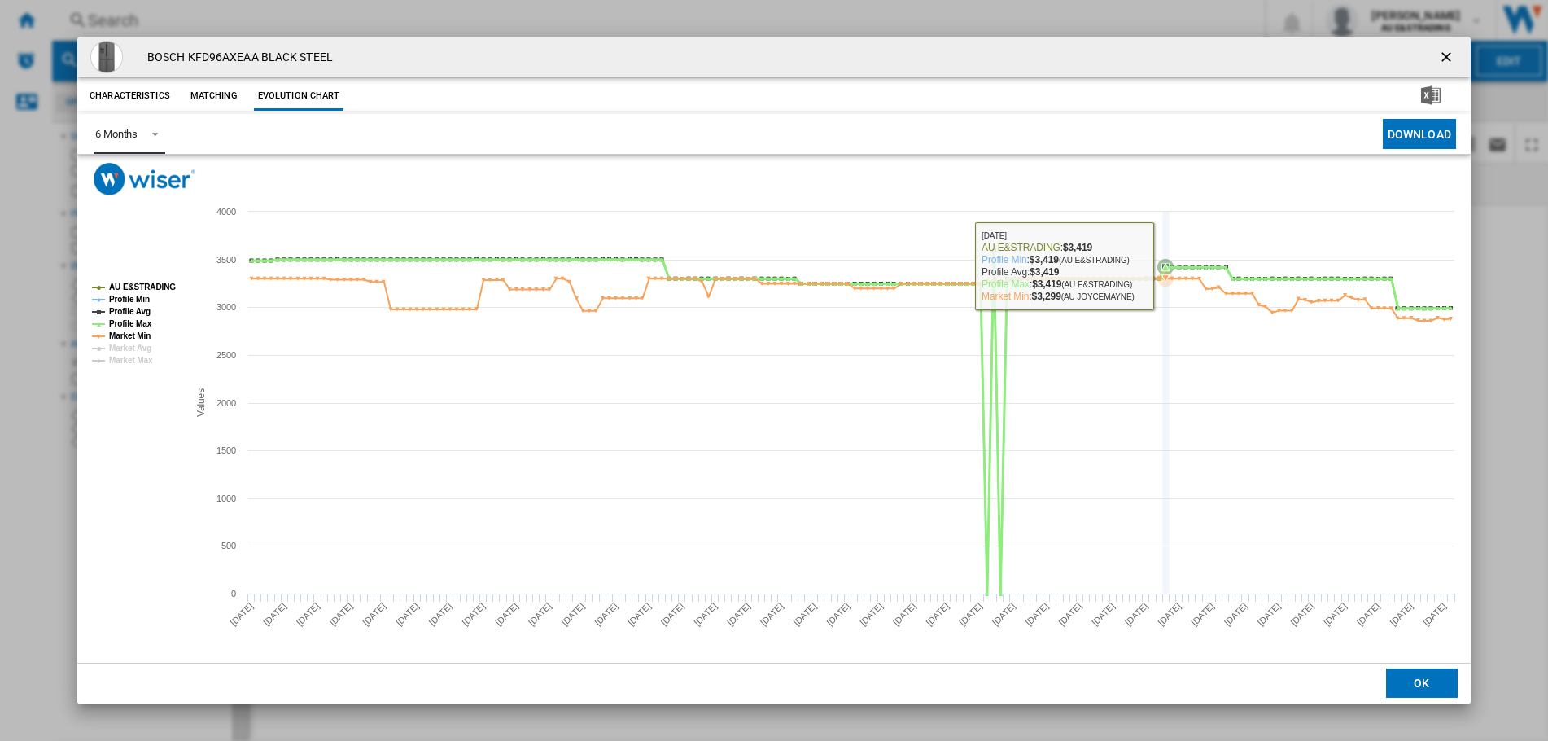
click at [1167, 265] on icon "Product popup" at bounding box center [1165, 267] width 16 height 16
drag, startPoint x: 1163, startPoint y: 264, endPoint x: 1188, endPoint y: 238, distance: 35.7
click at [1188, 238] on icon "Created with Highcharts 5.0.14 Values 0 1000 2000 3000 4000 500 1500 2500 3500 …" at bounding box center [773, 428] width 1393 height 467
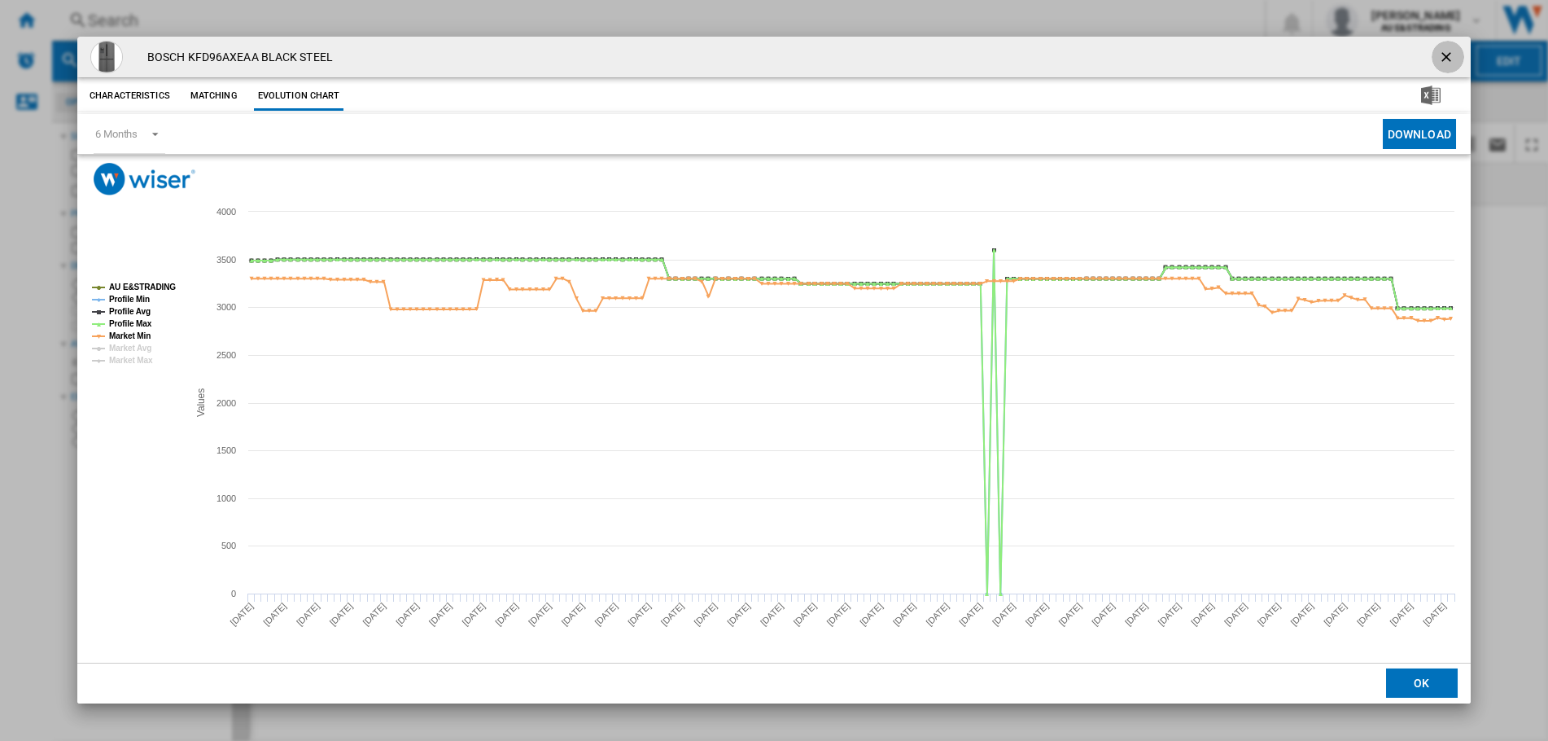
click at [1446, 56] on ng-md-icon "getI18NText('BUTTONS.CLOSE_DIALOG')" at bounding box center [1448, 59] width 20 height 20
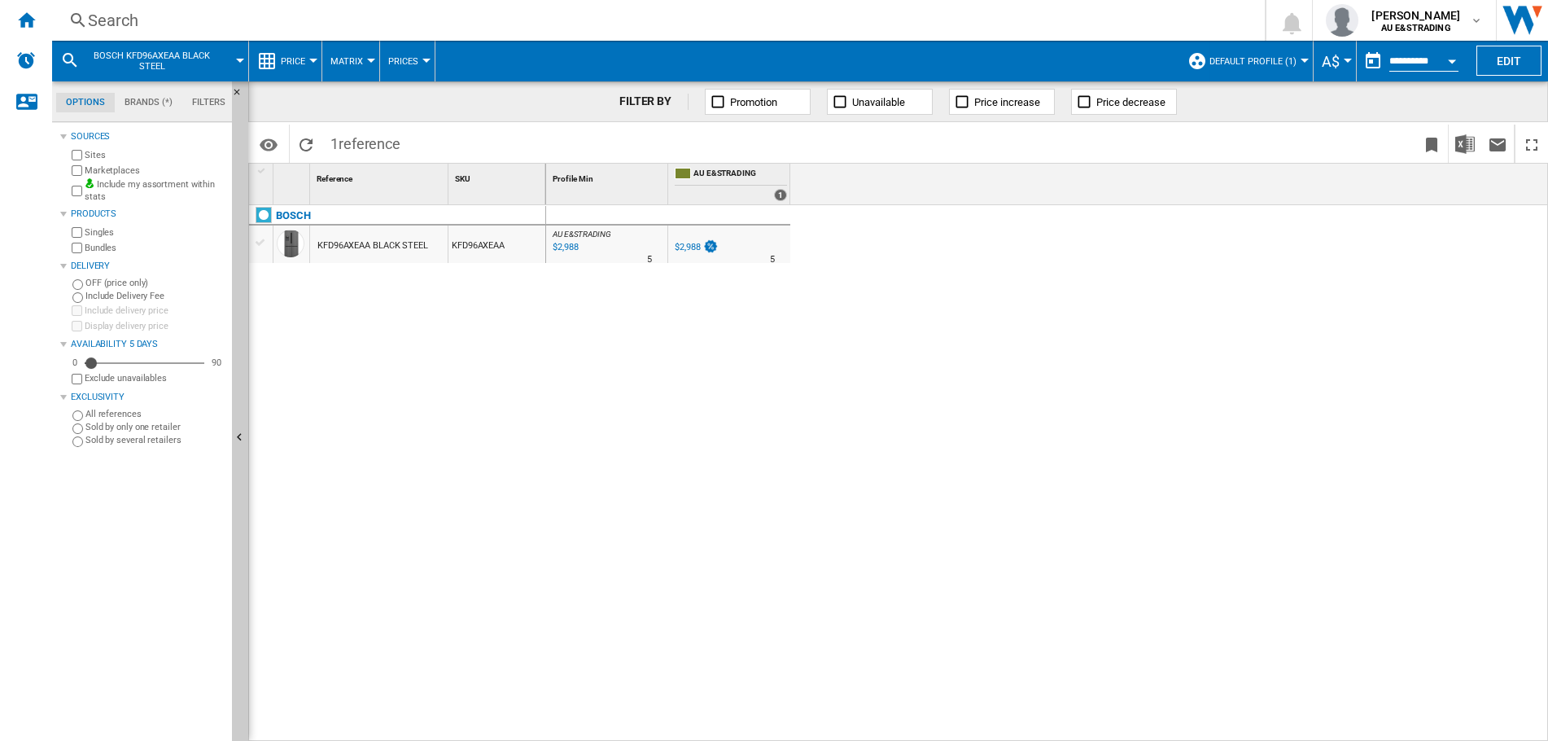
click at [152, 18] on div "Search" at bounding box center [655, 20] width 1135 height 23
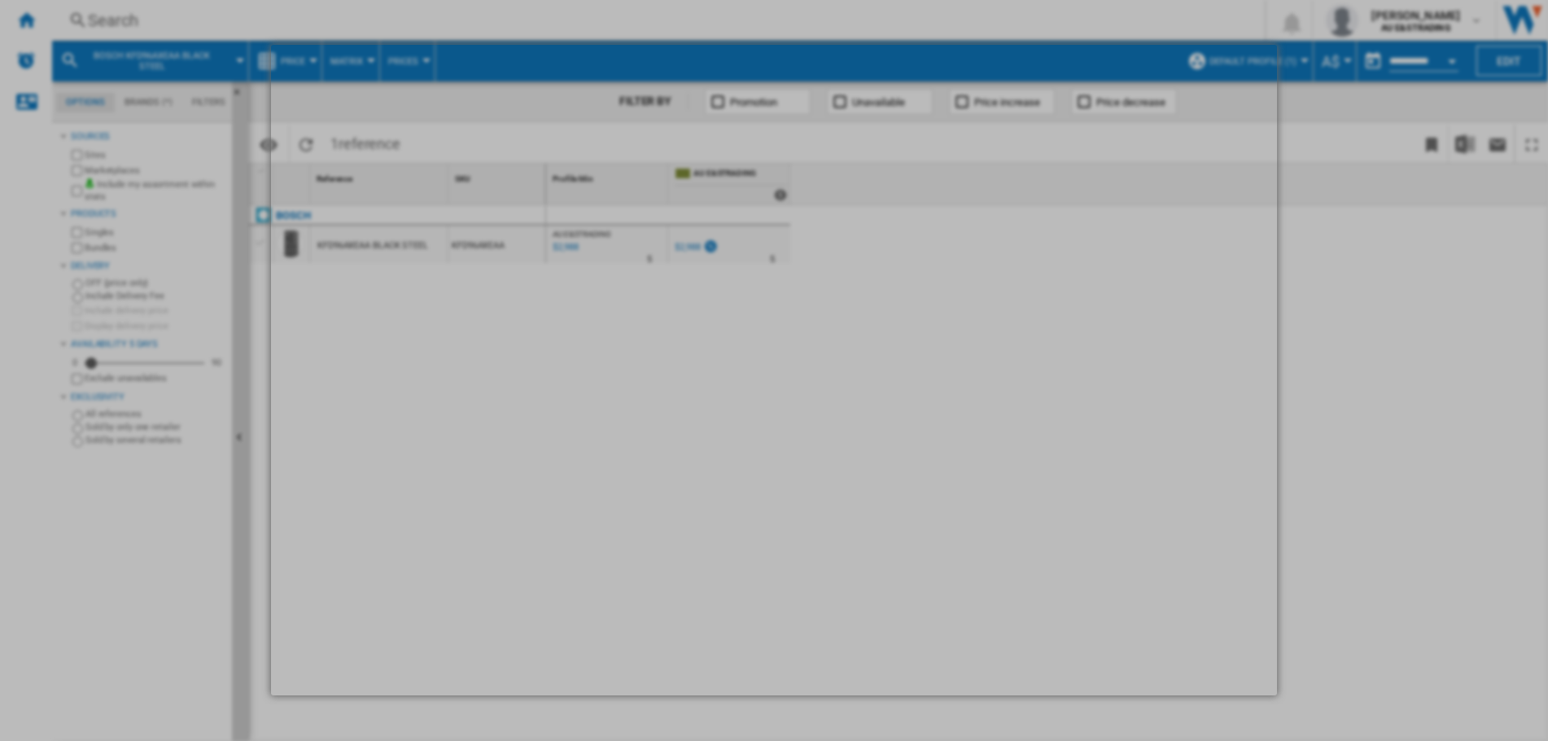
click at [400, 261] on md-dialog at bounding box center [774, 370] width 1006 height 651
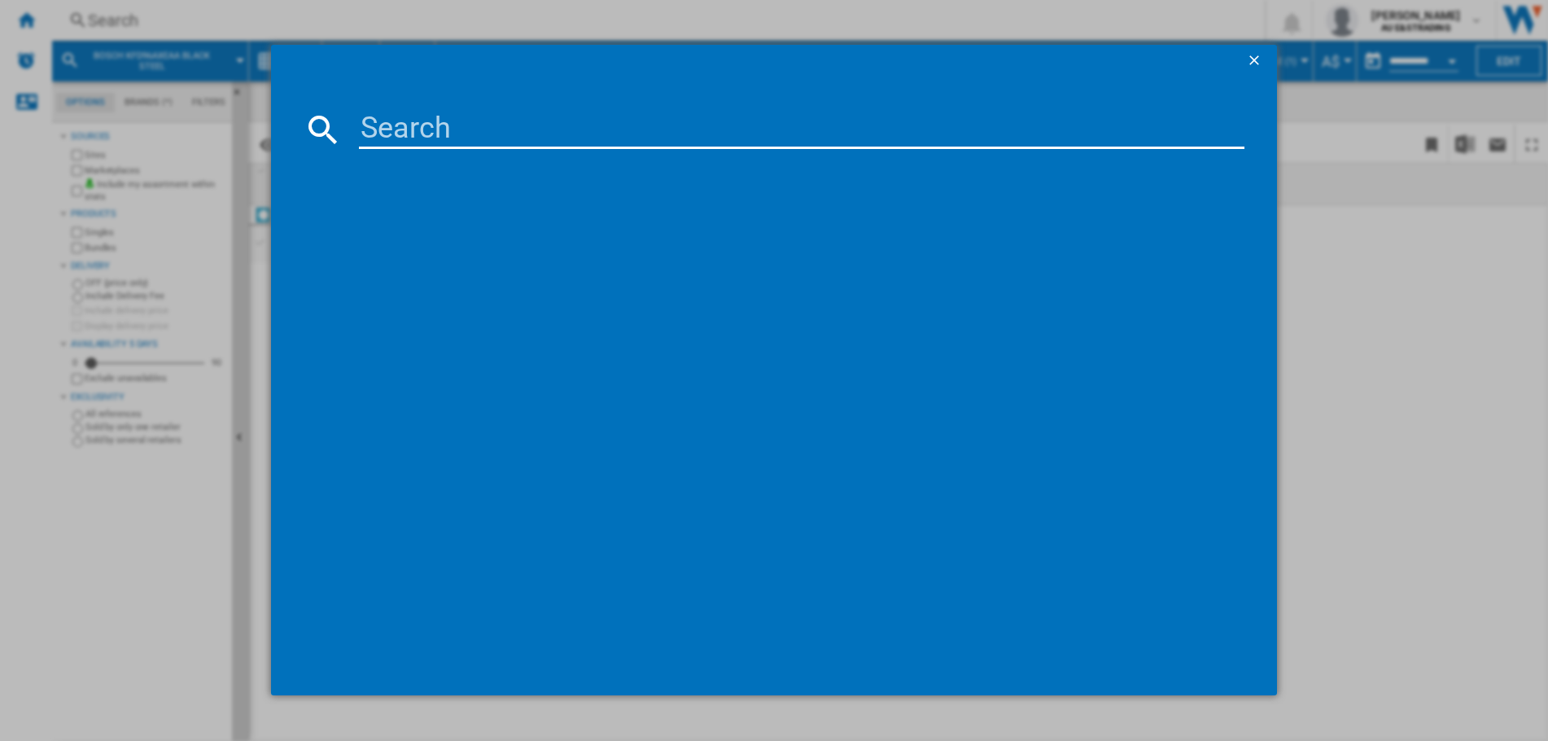
click at [458, 136] on input at bounding box center [802, 129] width 886 height 39
paste input "SMS6HCB01A"
type input "SMS6HCB01A"
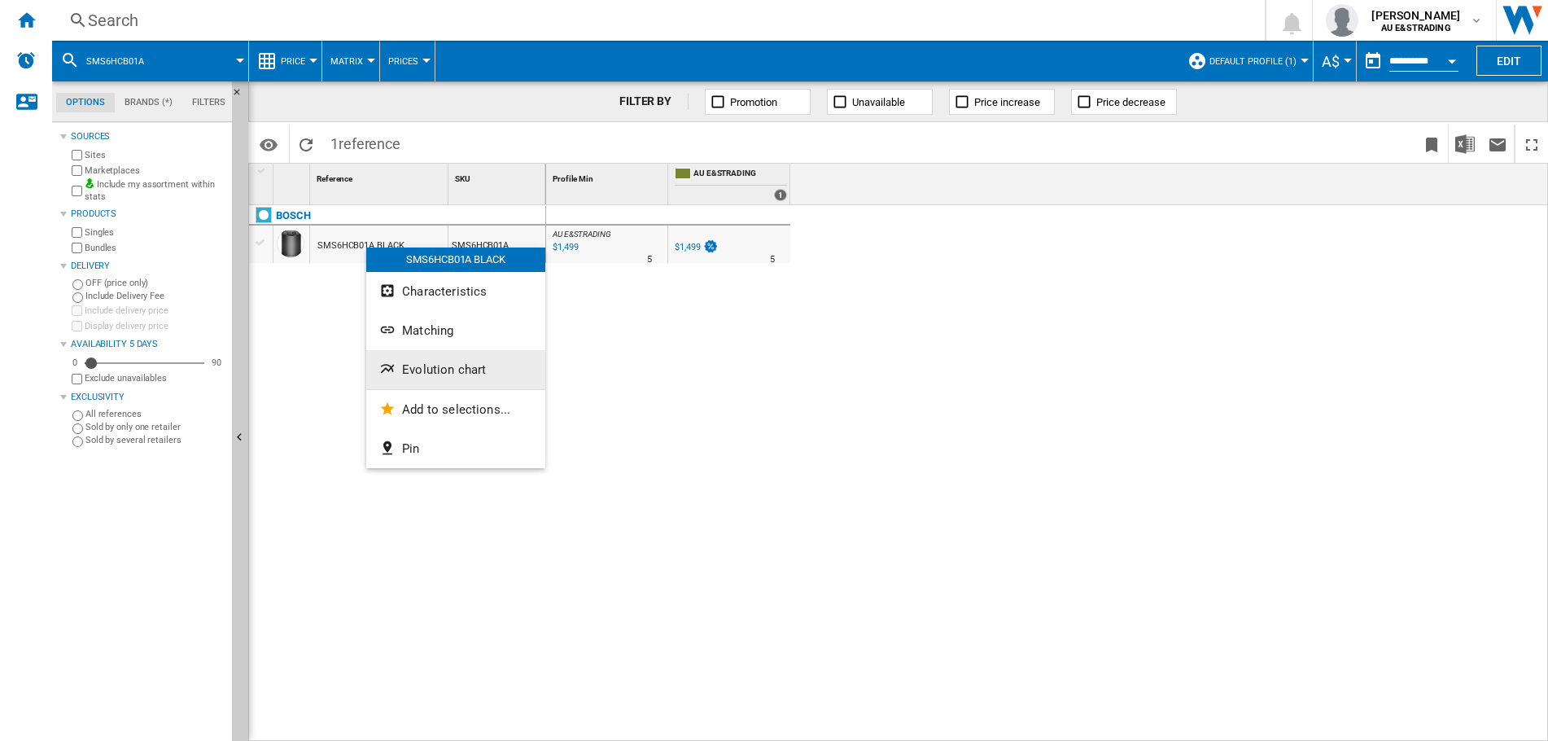
click at [426, 364] on span "Evolution chart" at bounding box center [444, 369] width 84 height 15
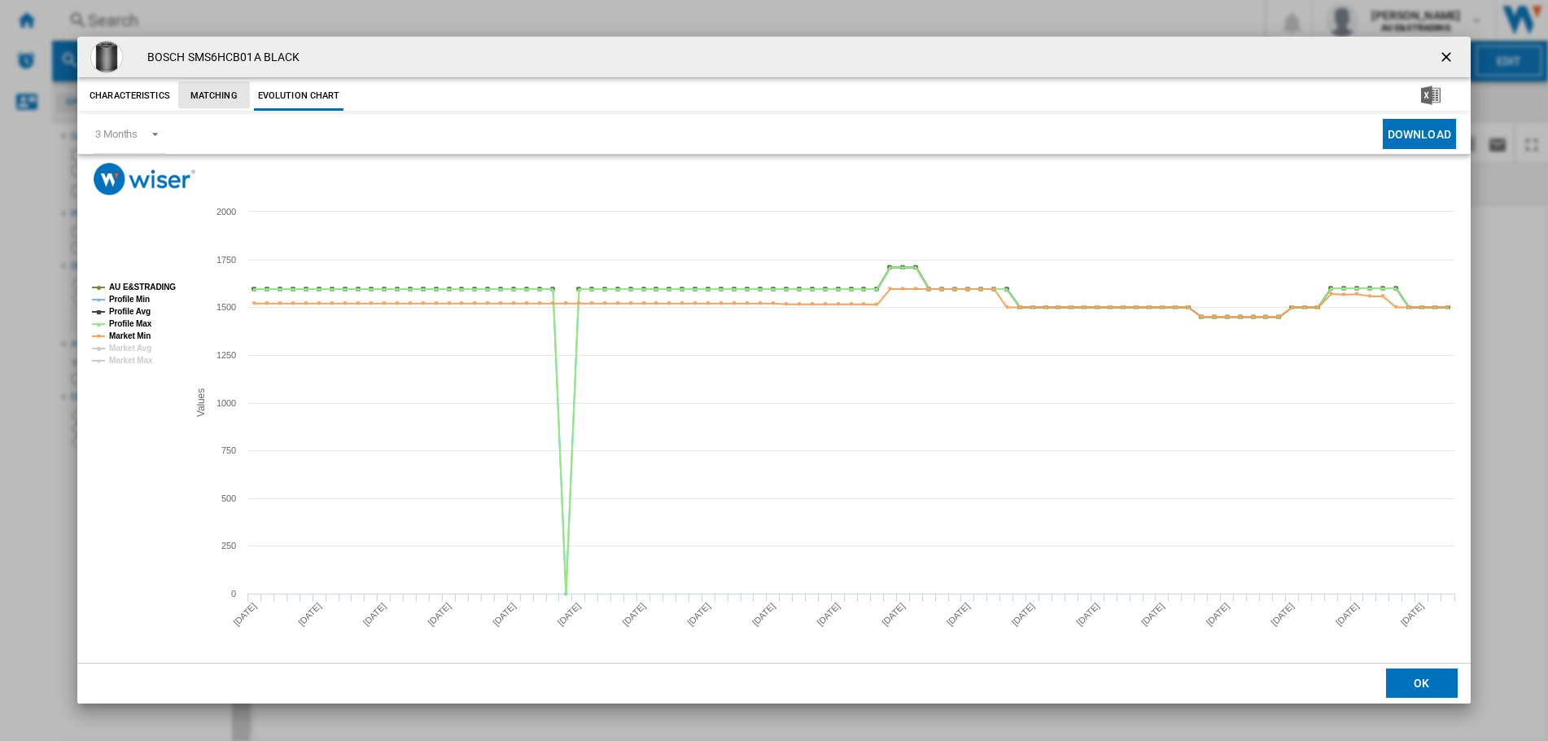
click at [206, 91] on button "Matching" at bounding box center [214, 95] width 72 height 29
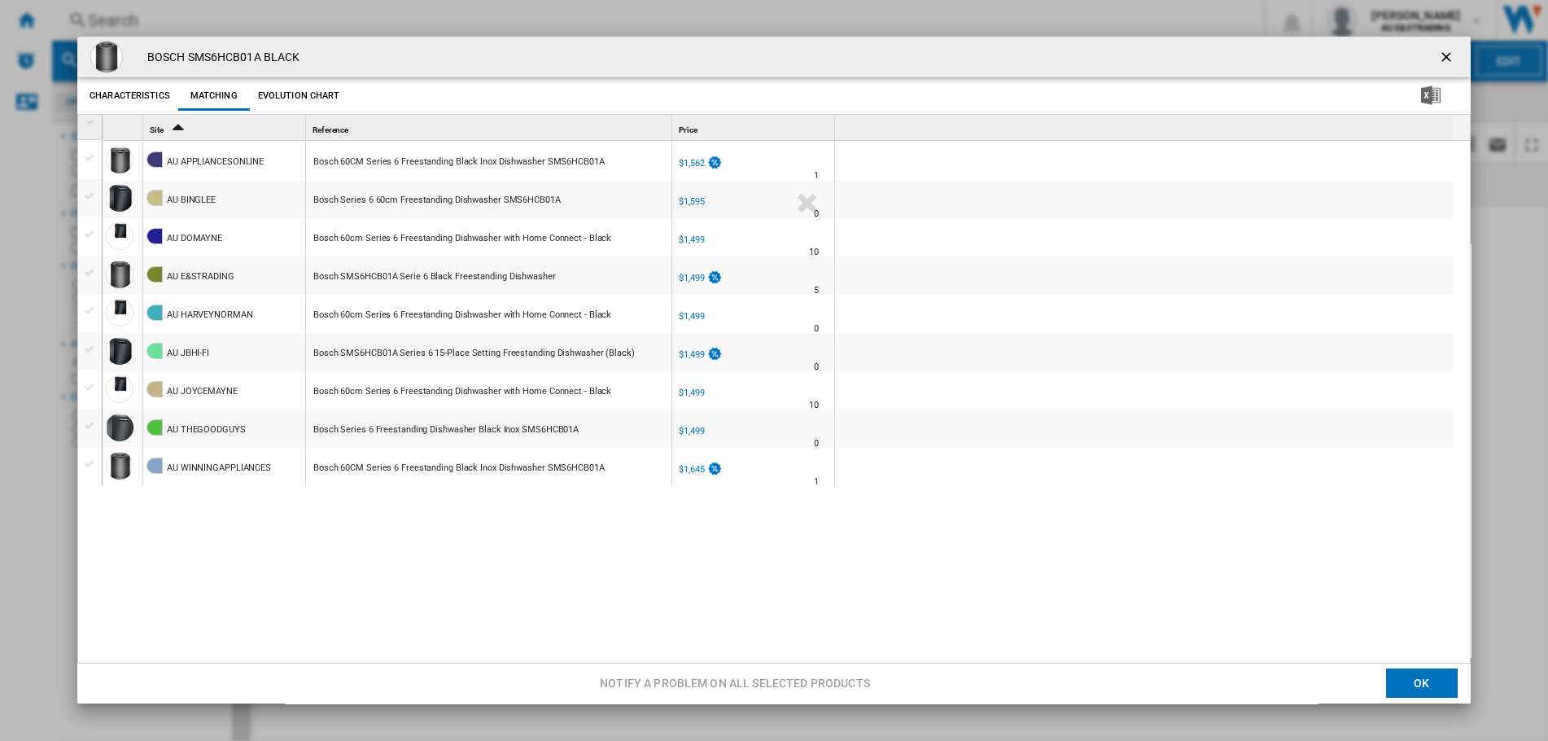
click at [313, 92] on button "Evolution chart" at bounding box center [299, 95] width 90 height 29
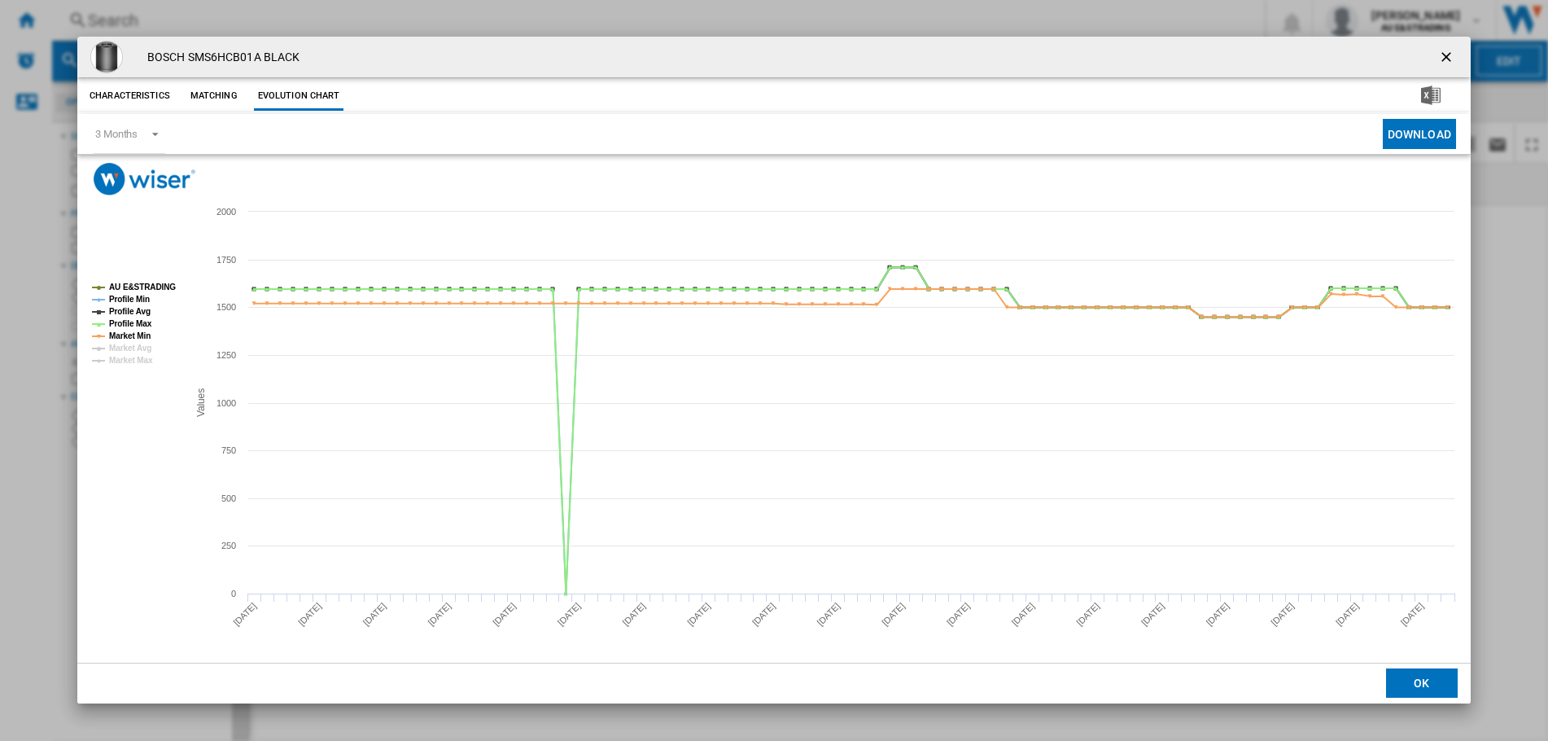
click at [205, 91] on button "Matching" at bounding box center [214, 95] width 72 height 29
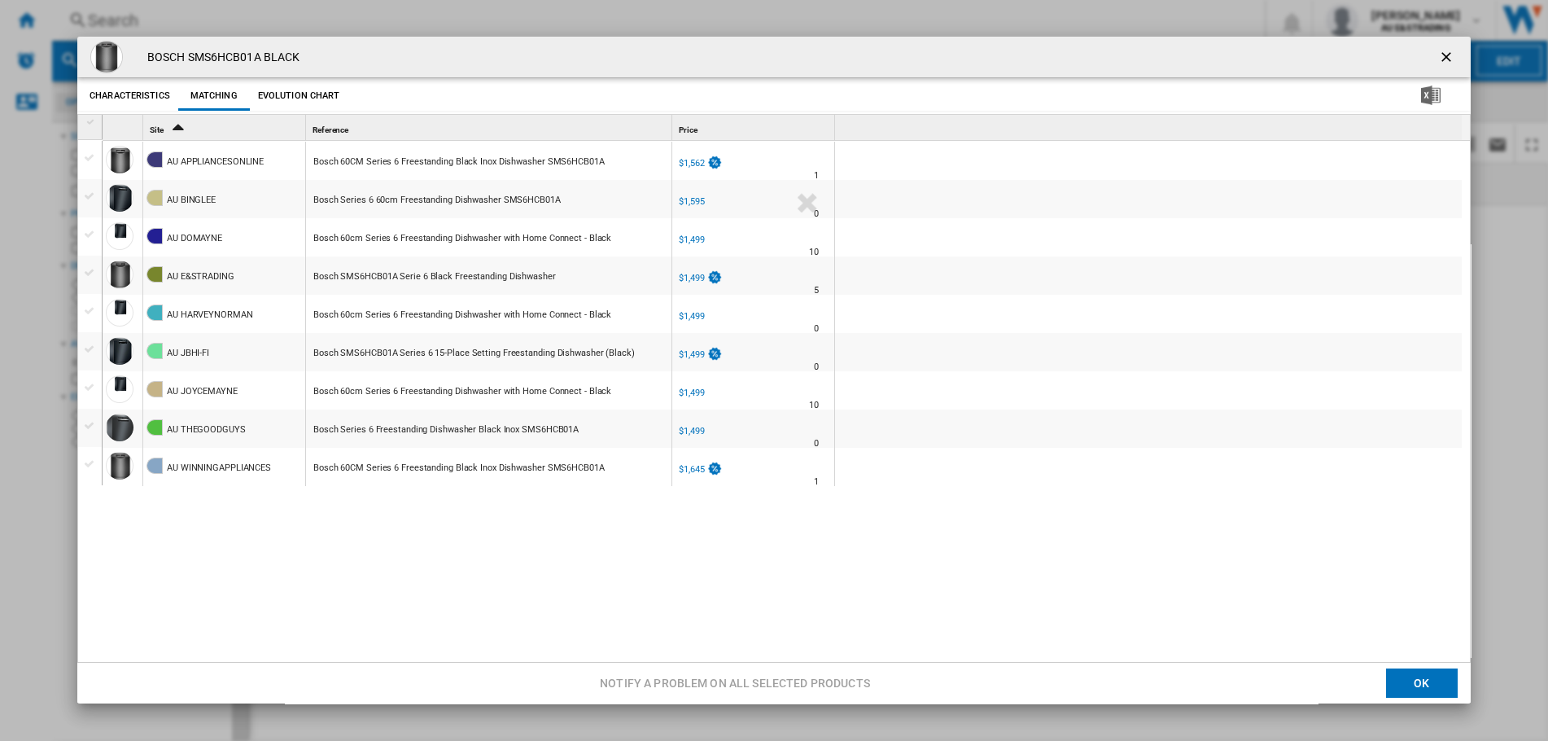
click at [284, 90] on button "Evolution chart" at bounding box center [299, 95] width 90 height 29
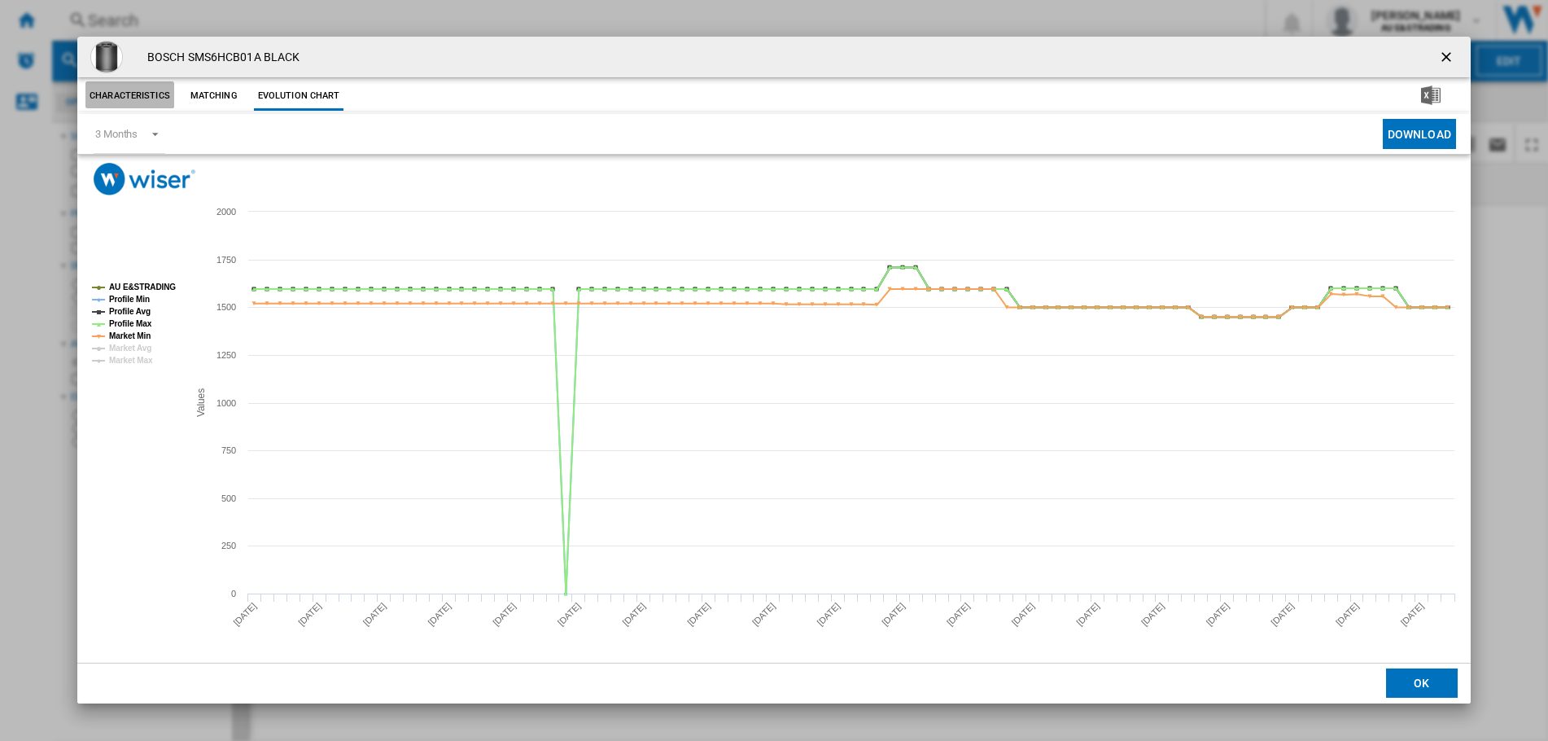
click at [140, 94] on button "Characteristics" at bounding box center [129, 95] width 89 height 29
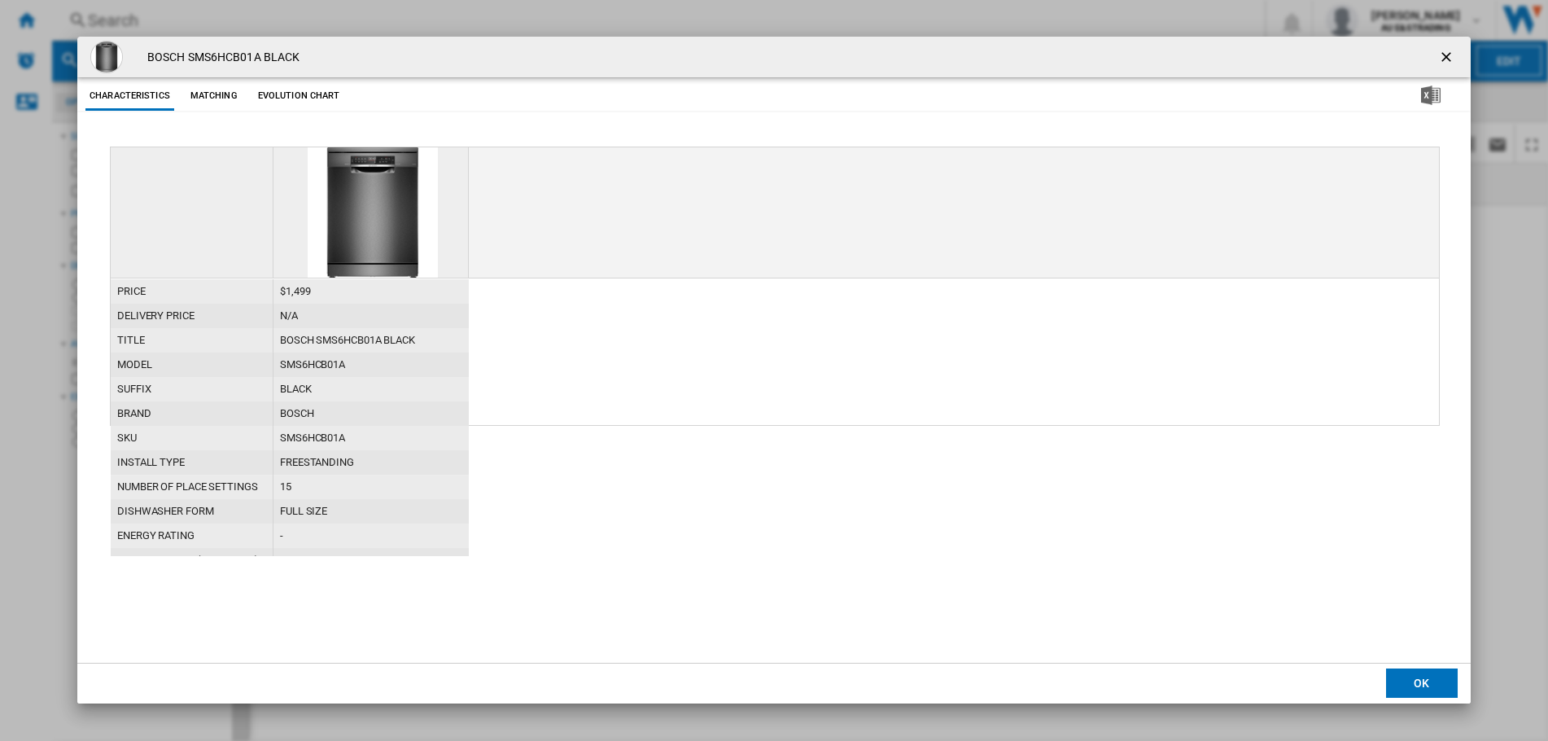
click at [262, 90] on button "Evolution chart" at bounding box center [299, 95] width 90 height 29
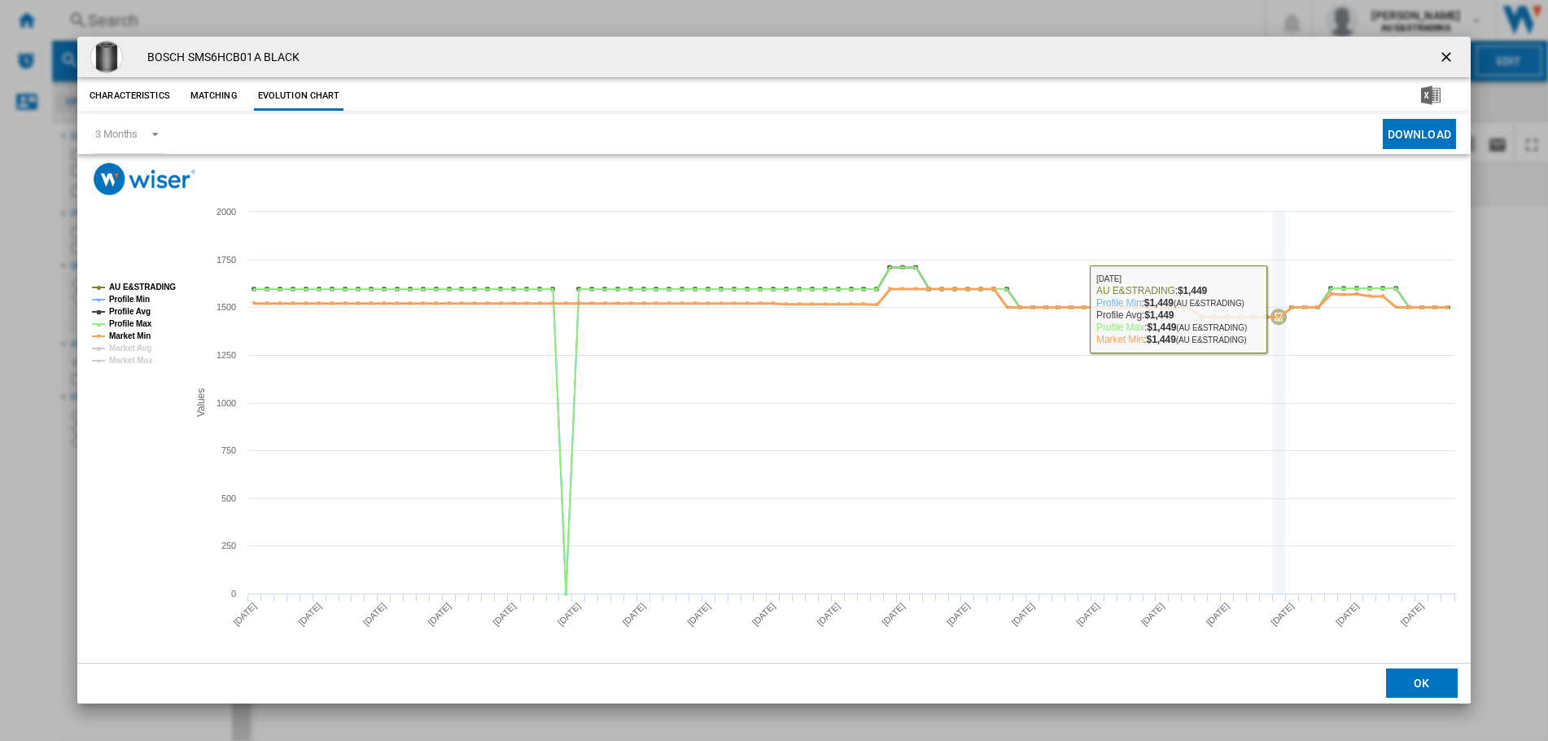
click at [1275, 316] on icon "Product popup" at bounding box center [1279, 316] width 16 height 16
drag, startPoint x: 1275, startPoint y: 316, endPoint x: 1217, endPoint y: 421, distance: 119.9
click at [1217, 421] on icon "Created with Highcharts 5.0.14 Values 0 500 1000 1500 2000 250 750 1250 1750 AU…" at bounding box center [773, 428] width 1393 height 467
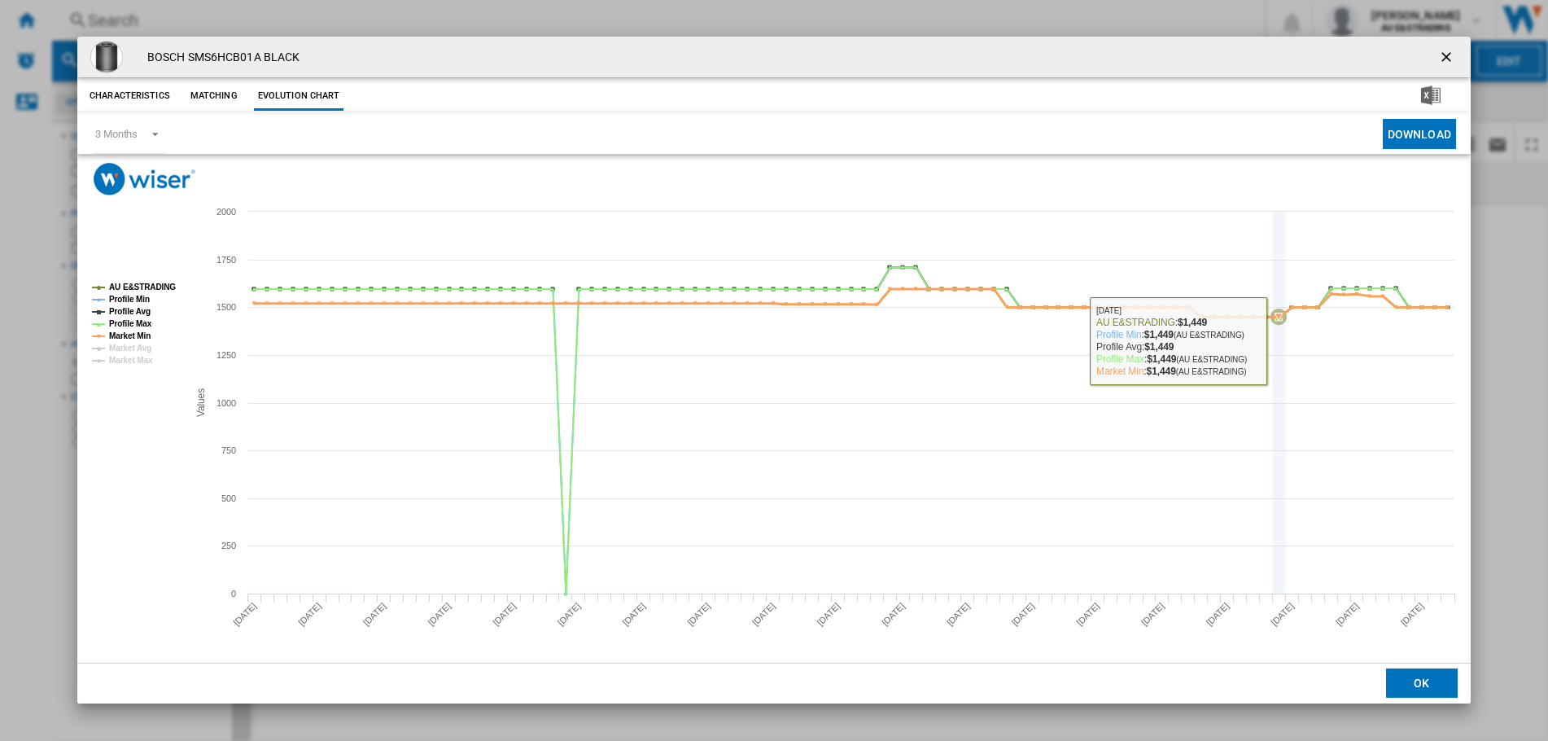
click at [1276, 317] on icon "Product popup" at bounding box center [1279, 316] width 16 height 16
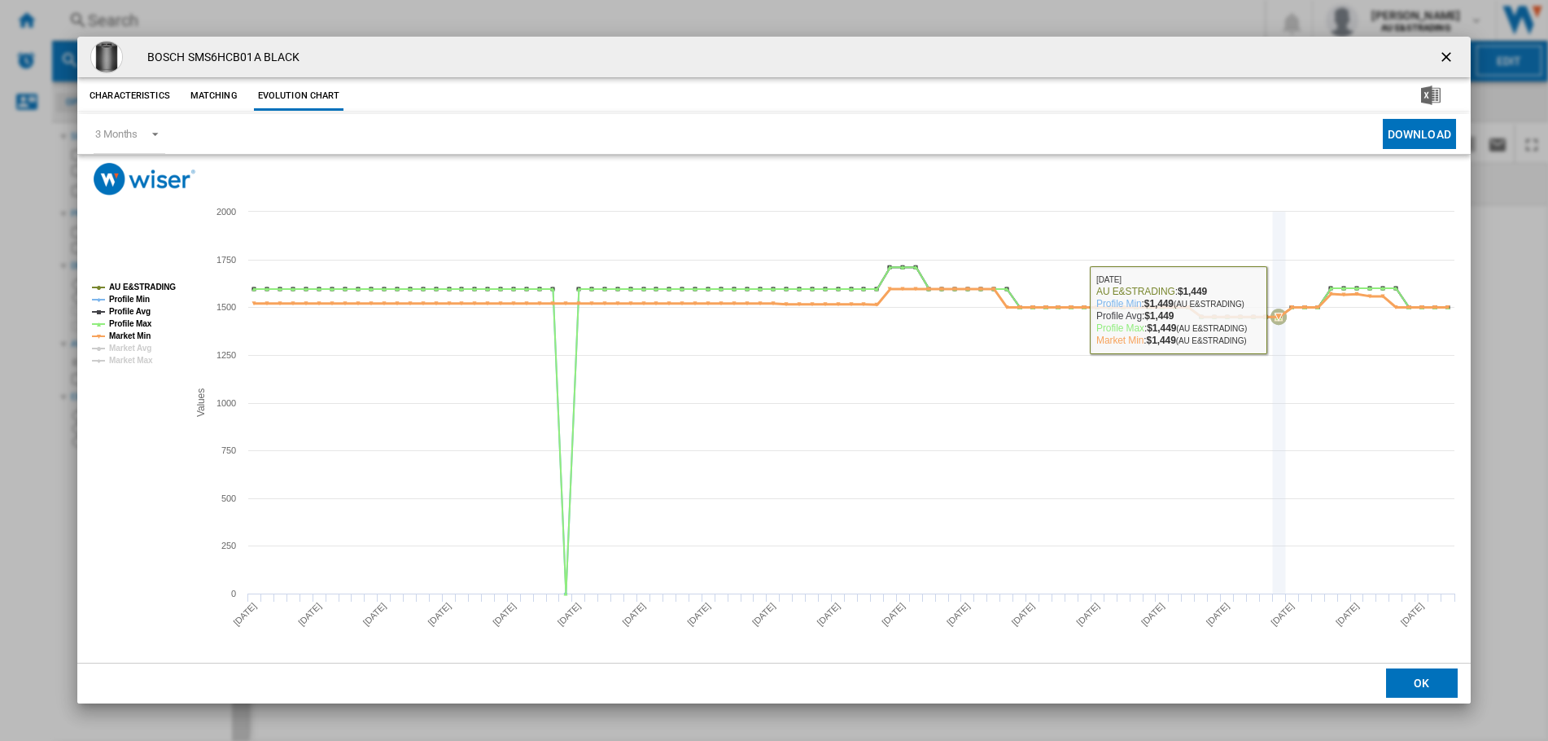
drag, startPoint x: 1279, startPoint y: 310, endPoint x: 1221, endPoint y: 398, distance: 105.2
click at [1220, 411] on icon "Created with Highcharts 5.0.14 Values 0 500 1000 1500 2000 250 750 1250 1750 AU…" at bounding box center [773, 428] width 1393 height 467
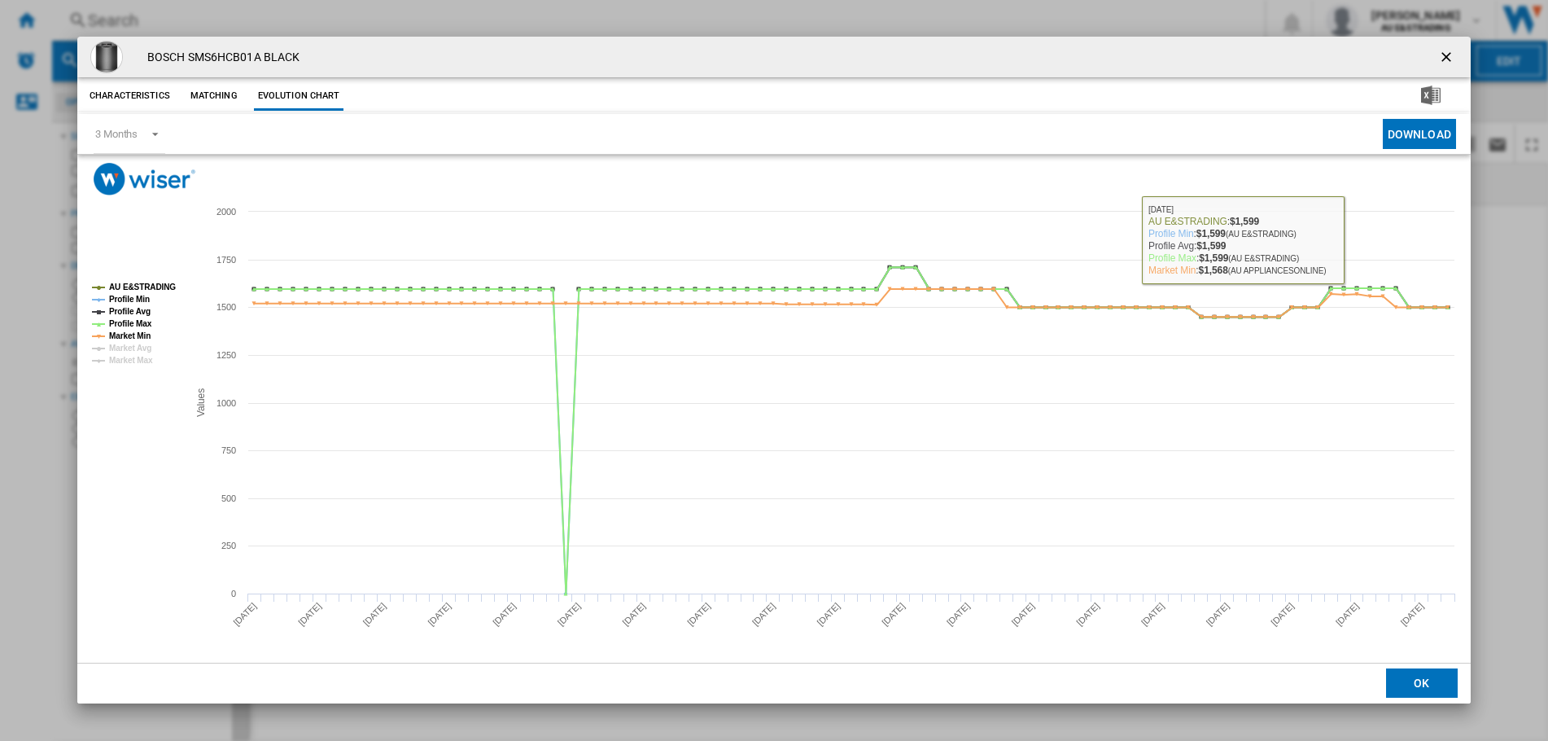
click at [1417, 131] on button "Download" at bounding box center [1419, 134] width 73 height 30
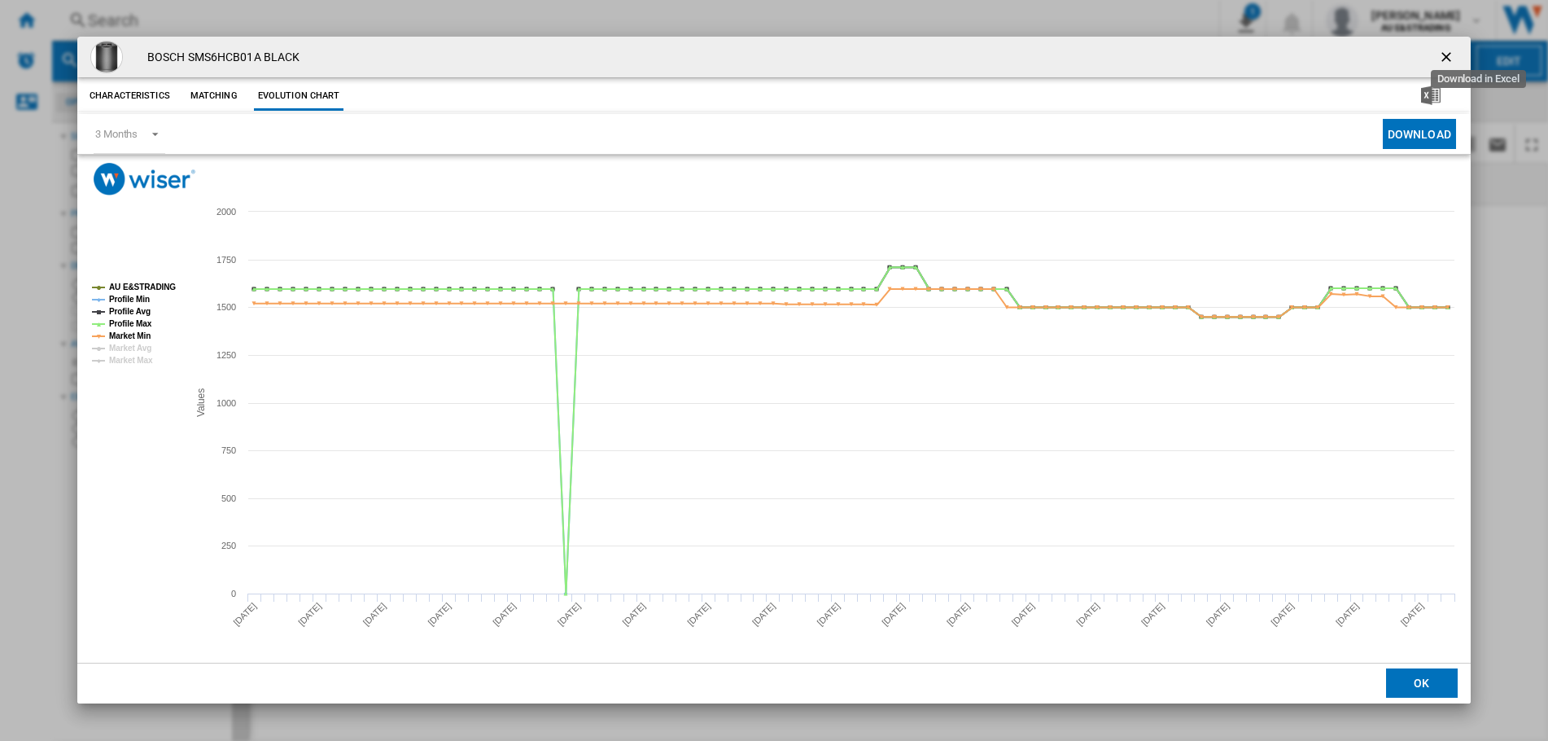
click at [1432, 94] on img "Download in Excel" at bounding box center [1431, 95] width 20 height 20
click at [1454, 51] on ng-md-icon "getI18NText('BUTTONS.CLOSE_DIALOG')" at bounding box center [1448, 59] width 20 height 20
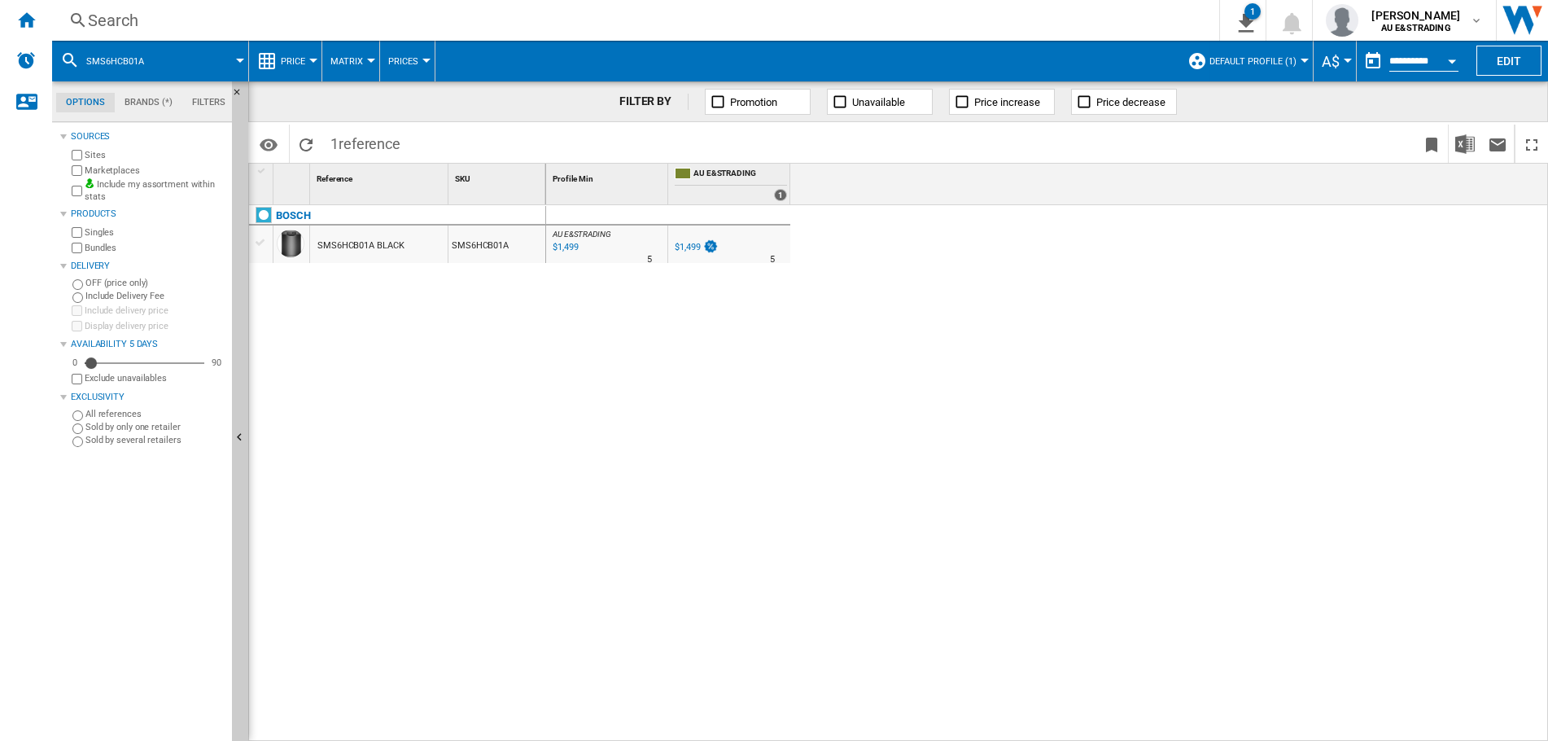
click at [155, 14] on div "Search" at bounding box center [632, 20] width 1089 height 23
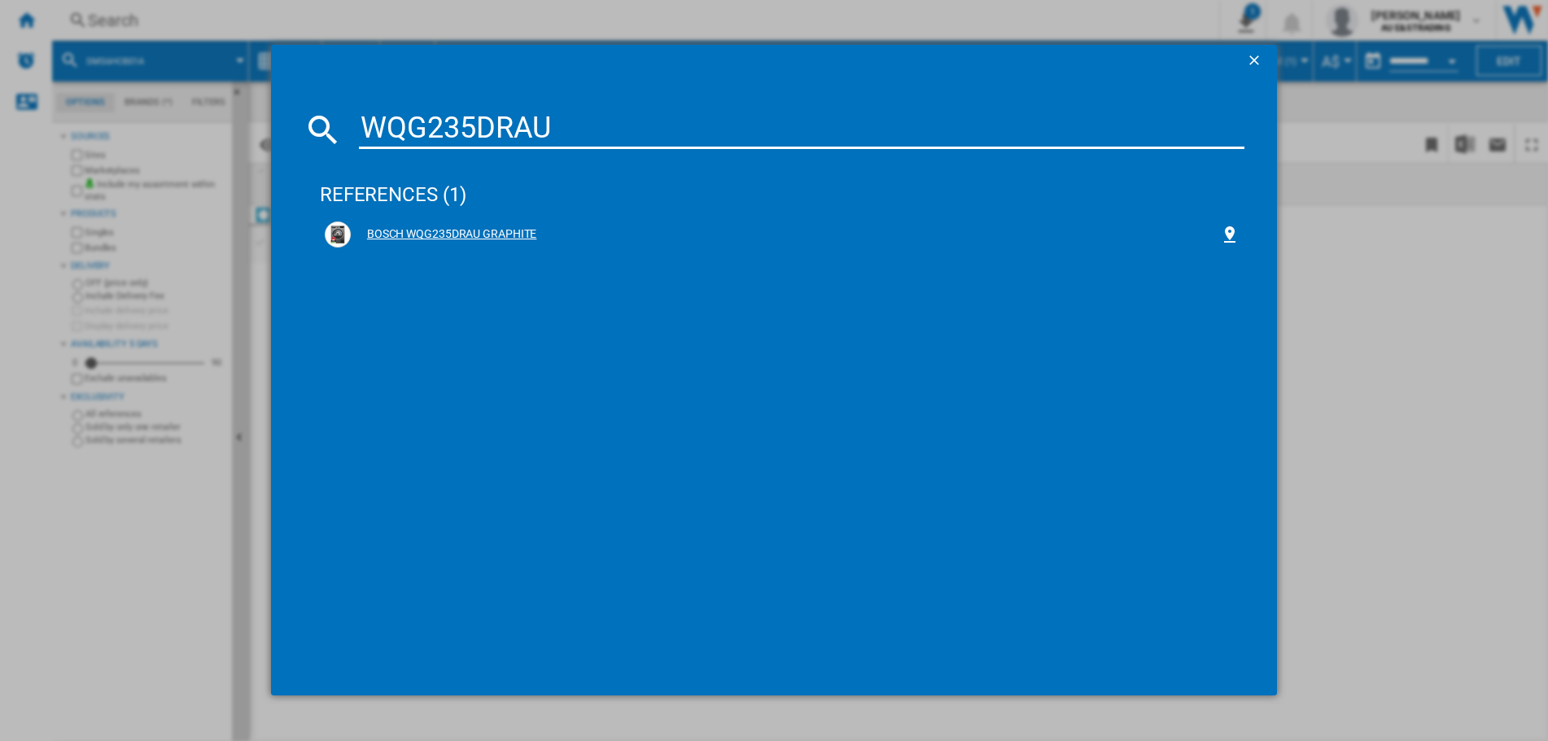
type input "WQG235DRAU"
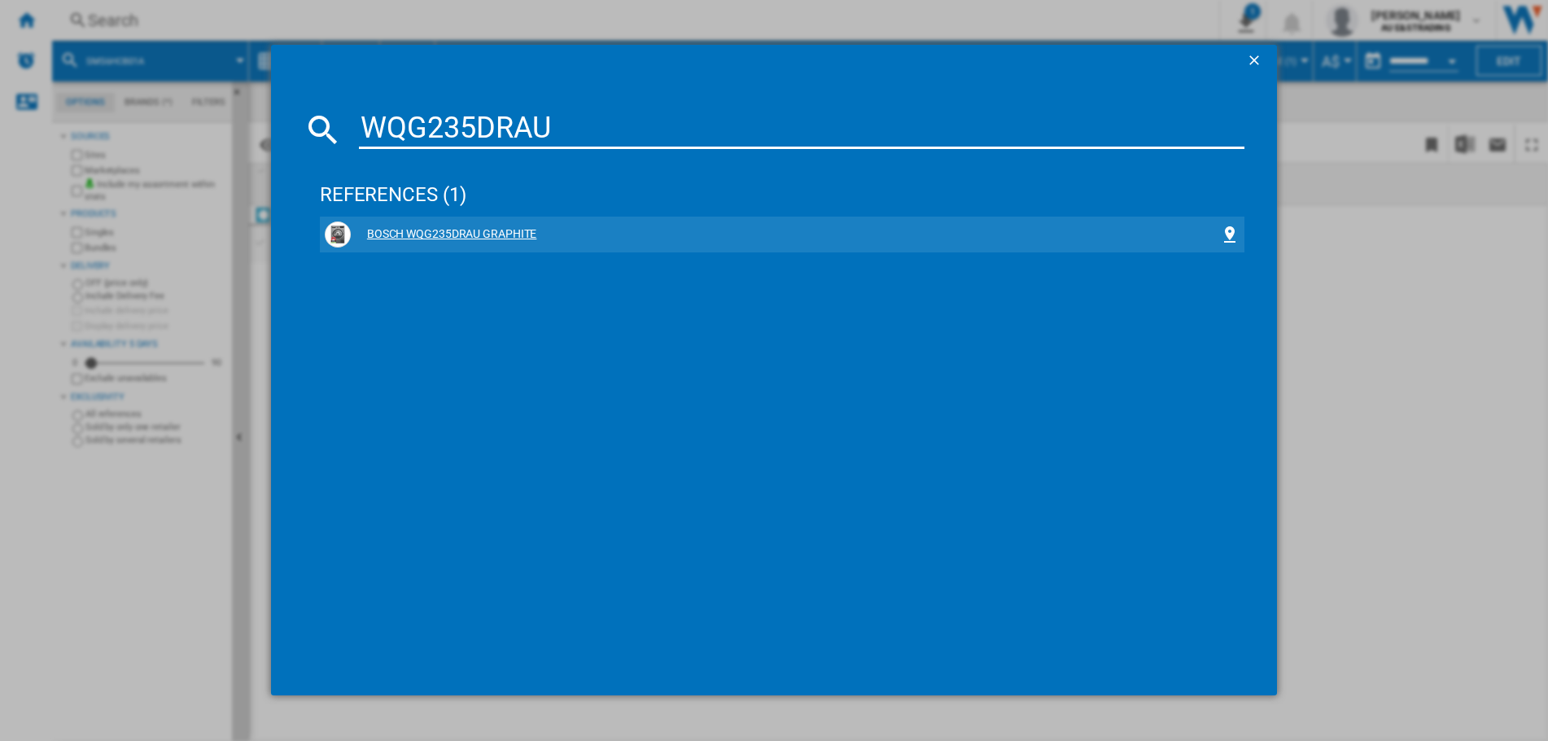
click at [479, 234] on div "BOSCH WQG235DRAU GRAPHITE" at bounding box center [785, 234] width 869 height 16
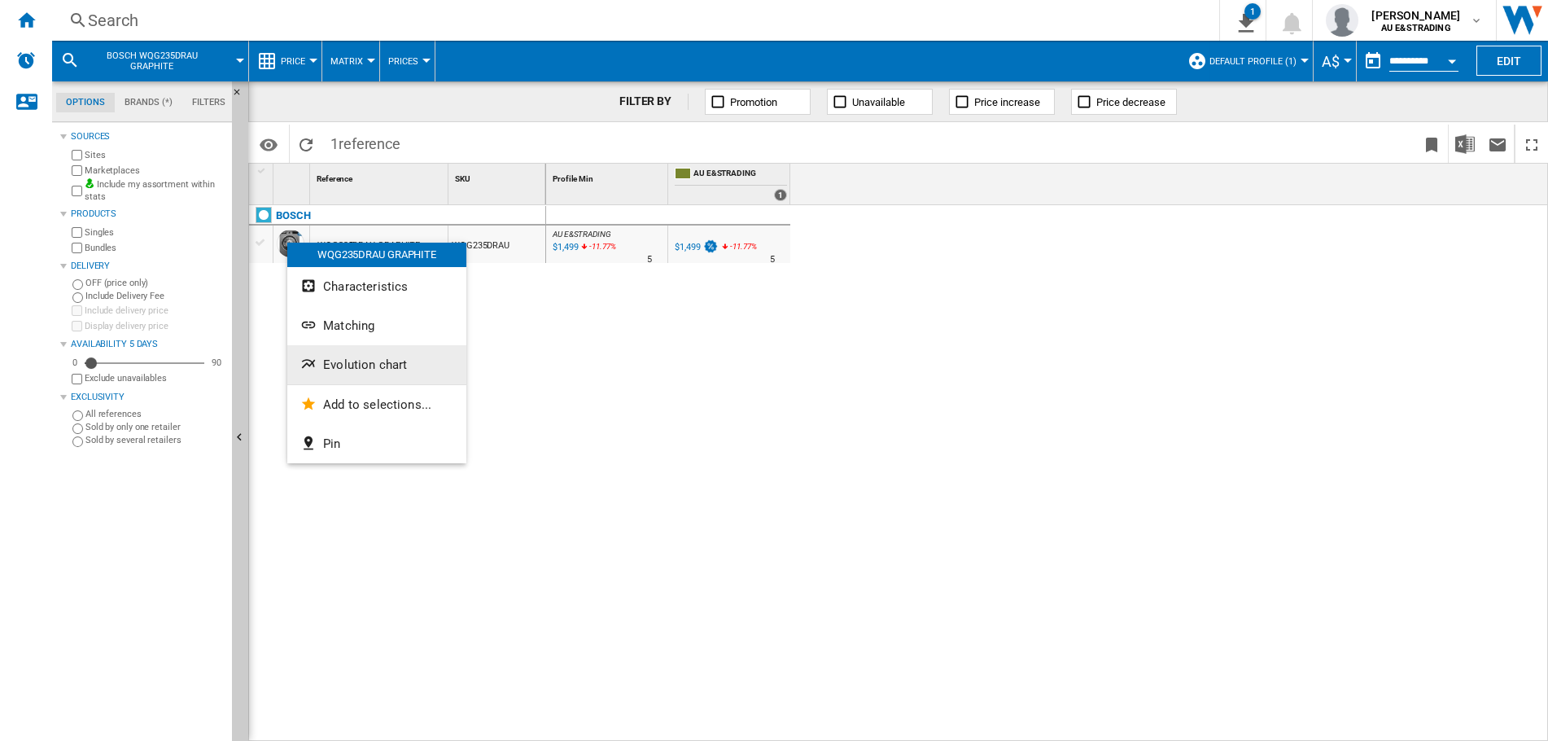
click at [380, 365] on span "Evolution chart" at bounding box center [365, 364] width 84 height 15
